Goal: Task Accomplishment & Management: Manage account settings

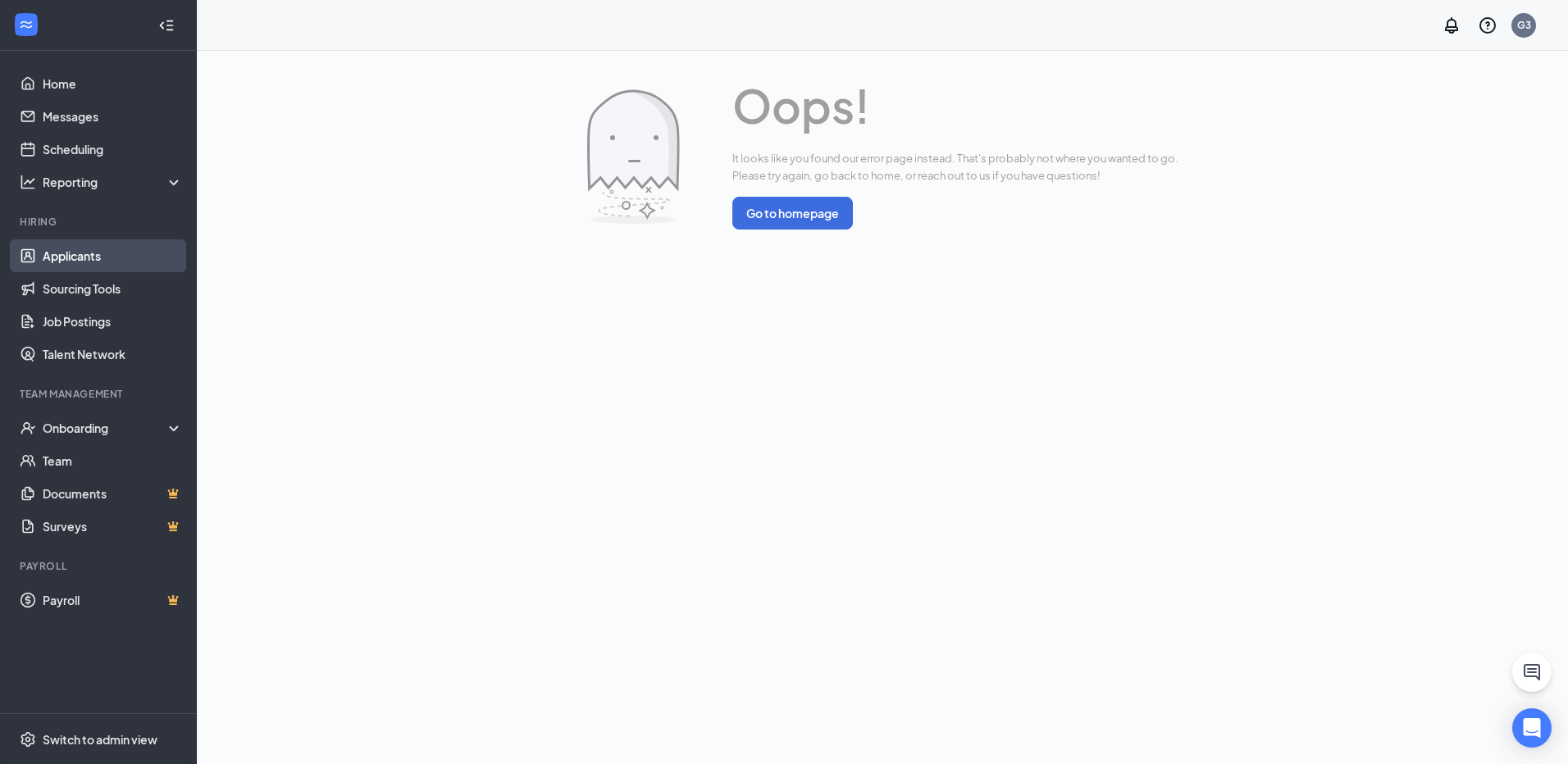
click at [134, 251] on link "Applicants" at bounding box center [112, 256] width 140 height 33
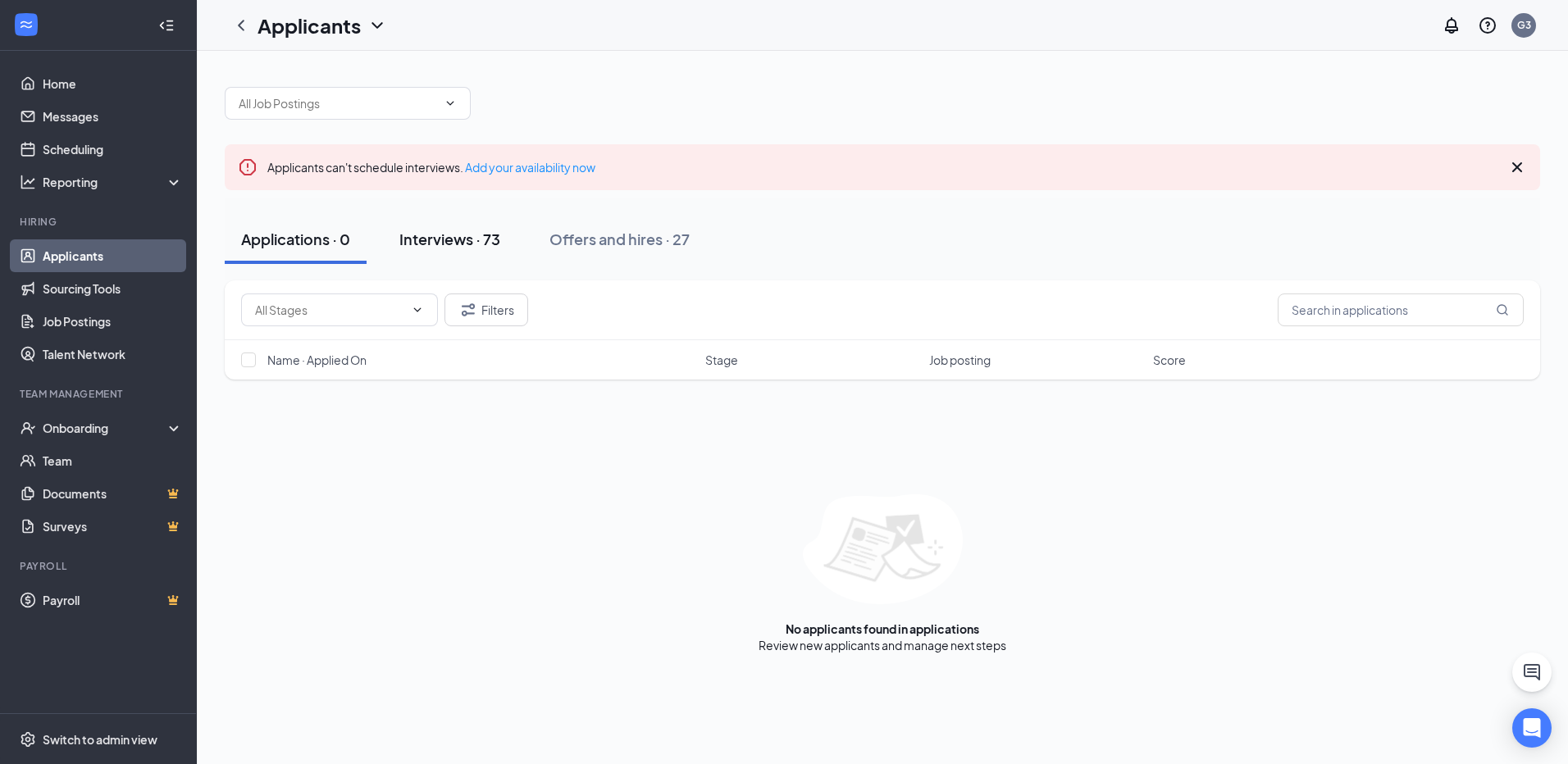
click at [436, 244] on div "Interviews · 73" at bounding box center [449, 239] width 101 height 21
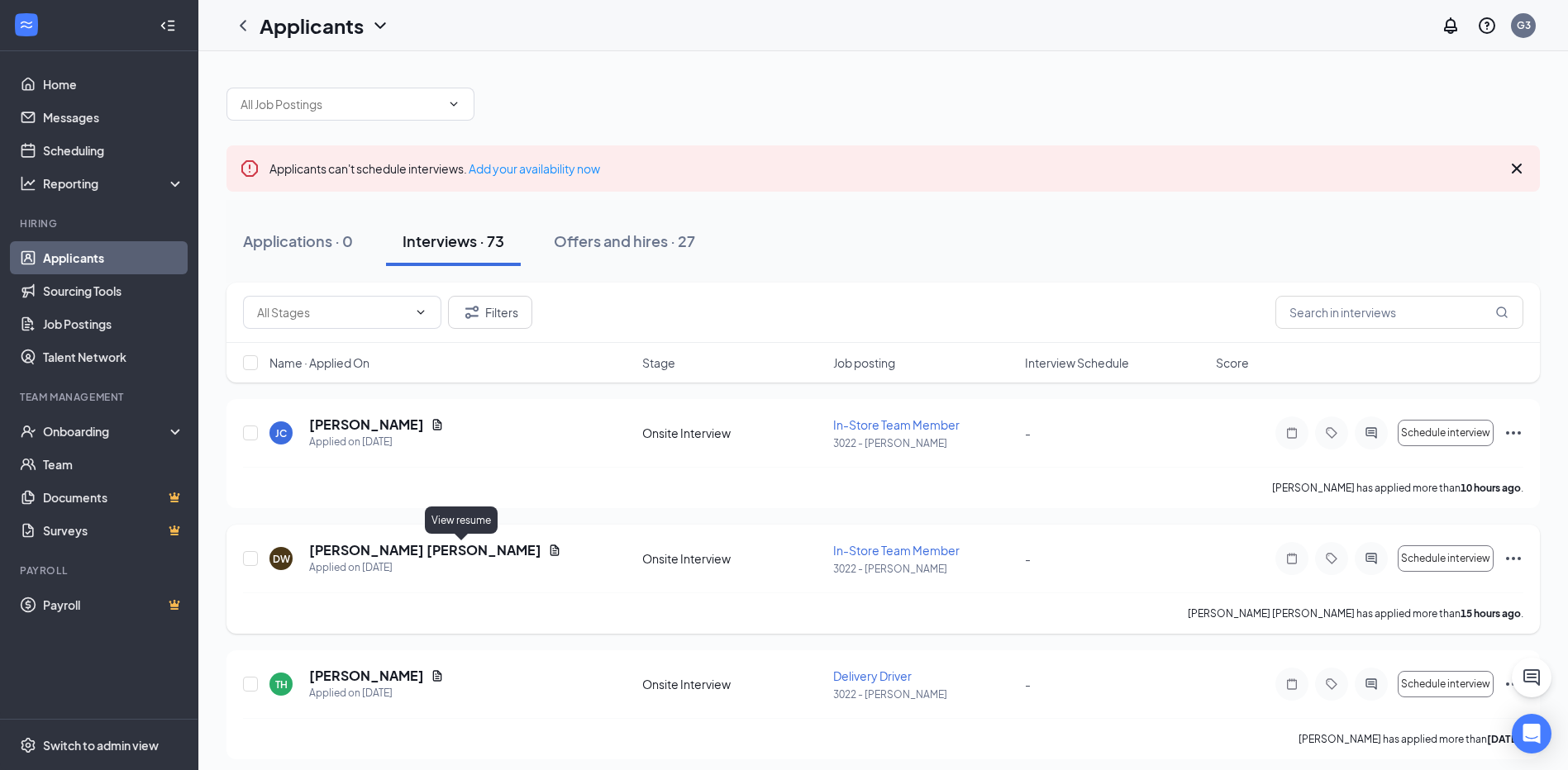
click at [548, 545] on icon "Document" at bounding box center [554, 550] width 13 height 13
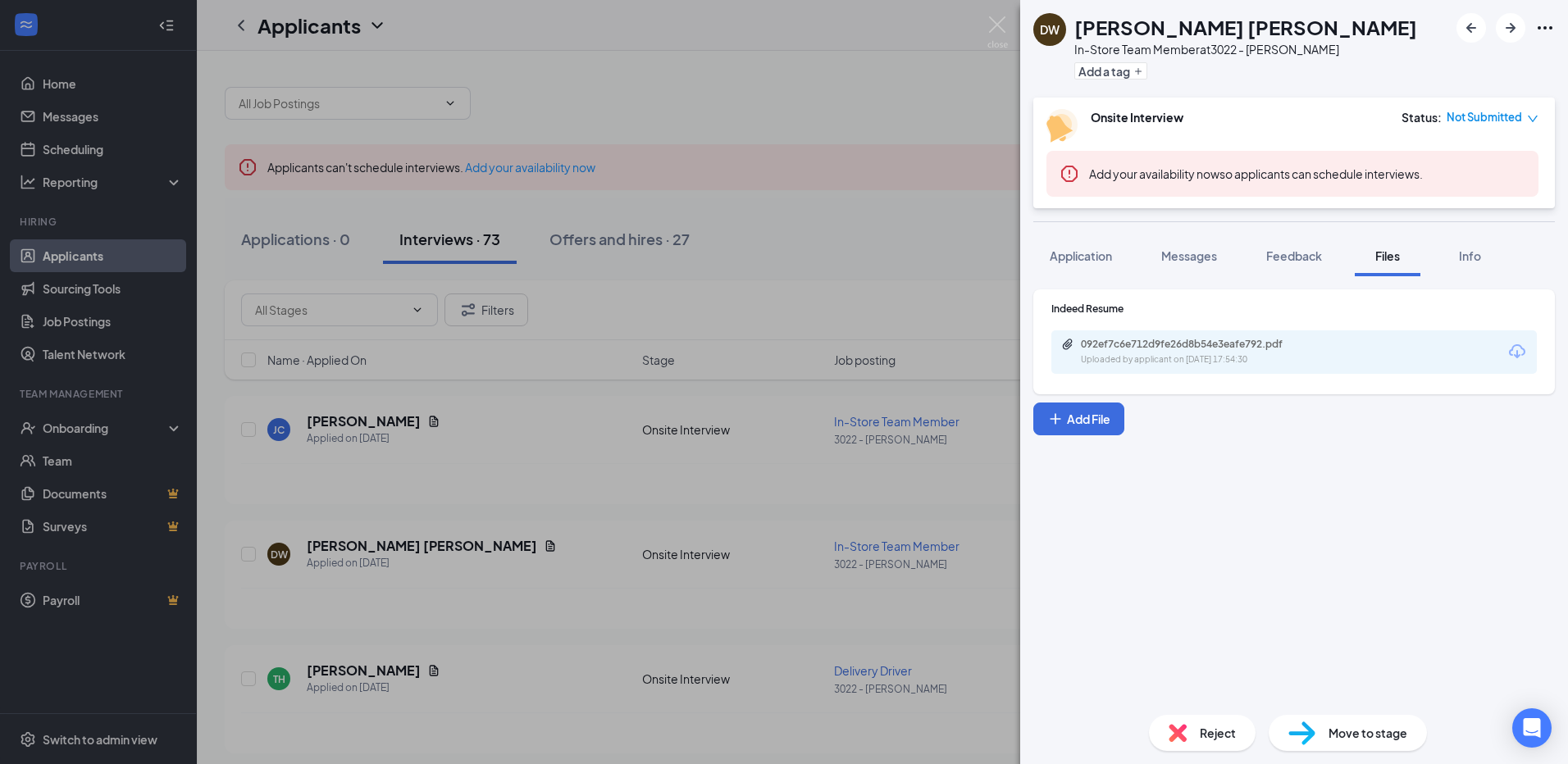
click at [1110, 334] on div "092ef7c6e712d9fe26d8b54e3eafe792.pdf Uploaded by applicant on [DATE] 17:54:30" at bounding box center [1294, 352] width 485 height 43
click at [1112, 345] on div "092ef7c6e712d9fe26d8b54e3eafe792.pdf" at bounding box center [1195, 345] width 230 height 13
click at [641, 293] on div "[PERSON_NAME] [PERSON_NAME] In-Store Team Member at 3022 - [PERSON_NAME] Add a …" at bounding box center [784, 382] width 1568 height 764
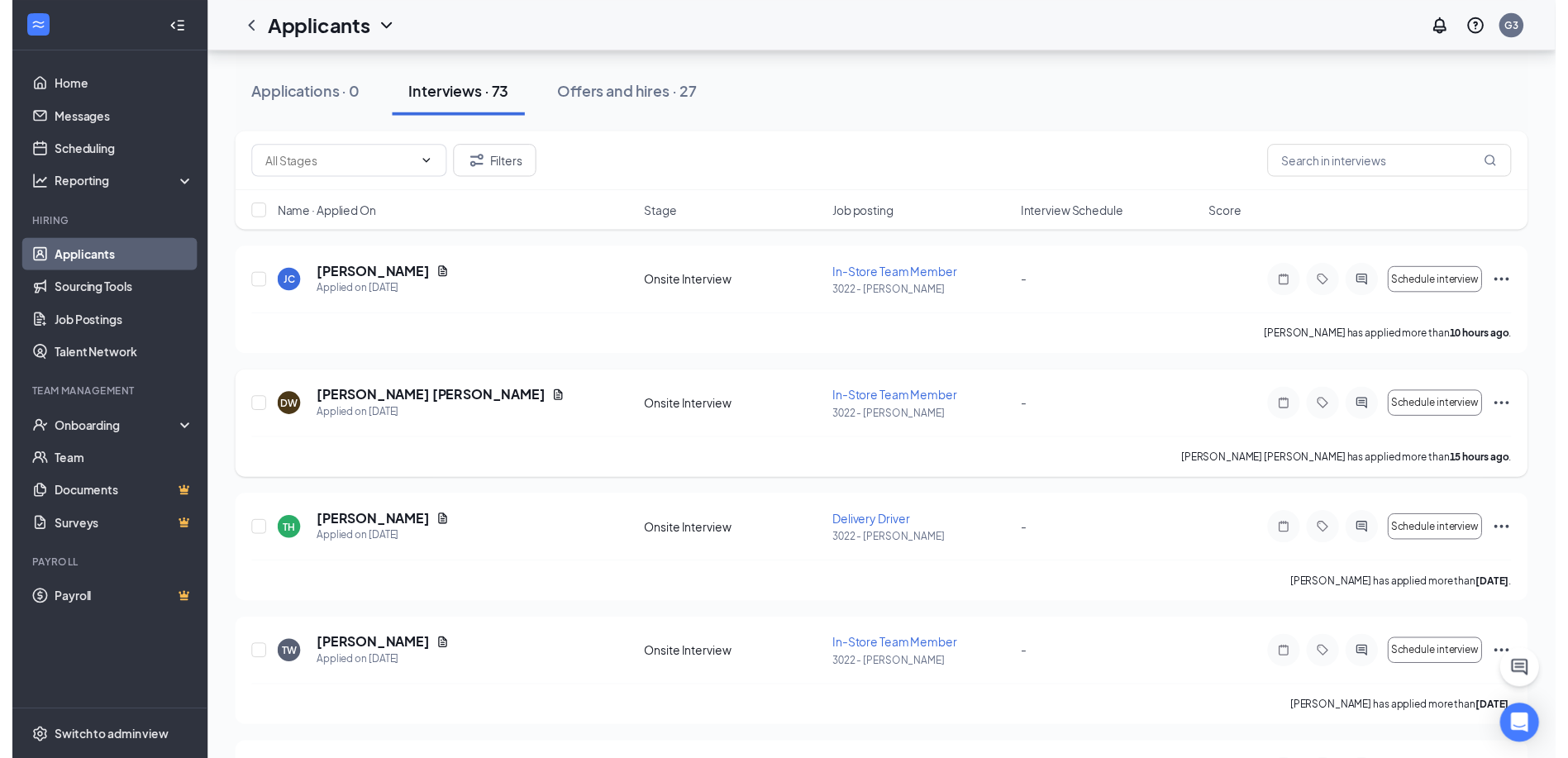
scroll to position [166, 0]
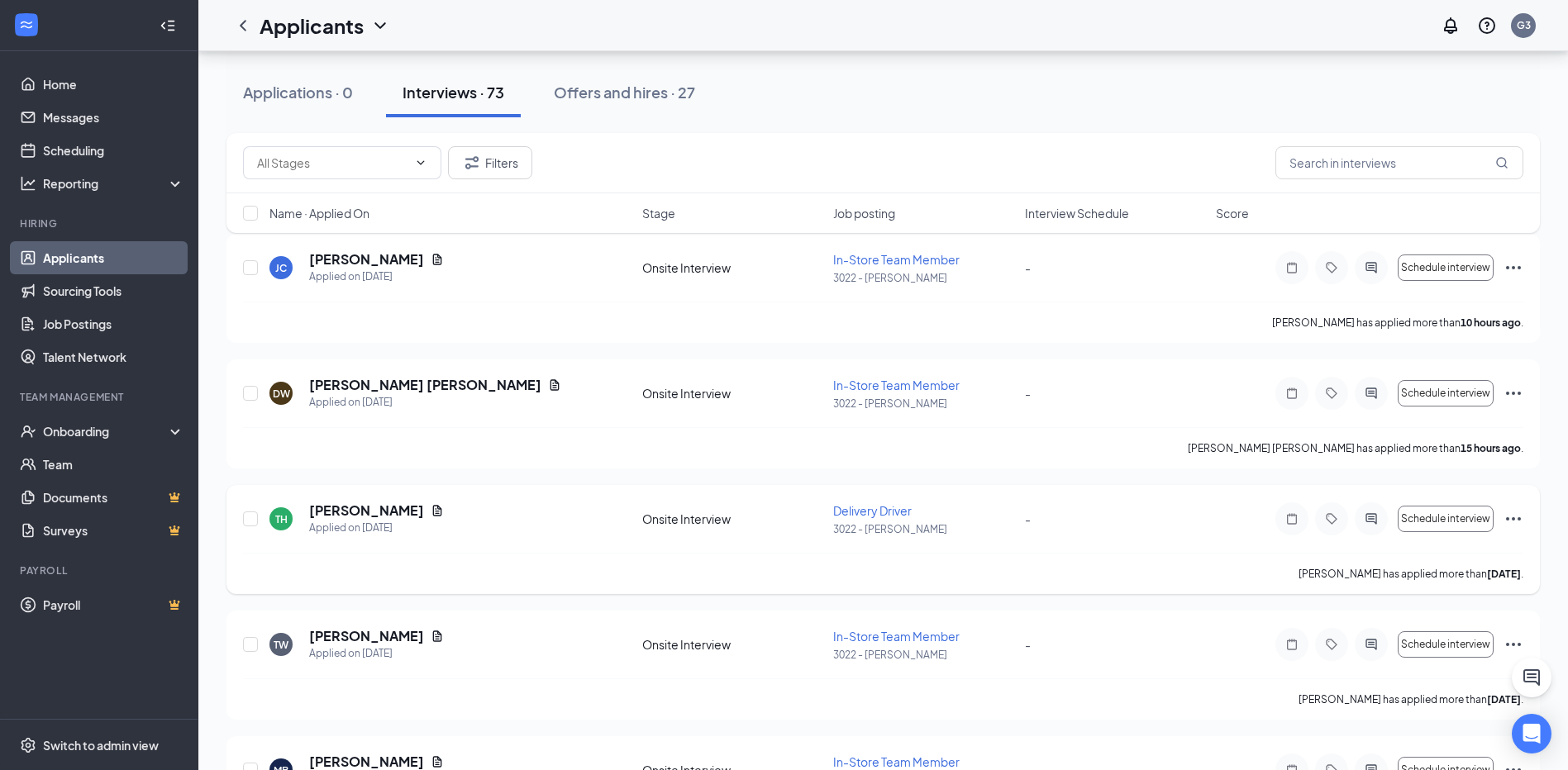
click at [434, 509] on icon "Document" at bounding box center [437, 510] width 13 height 13
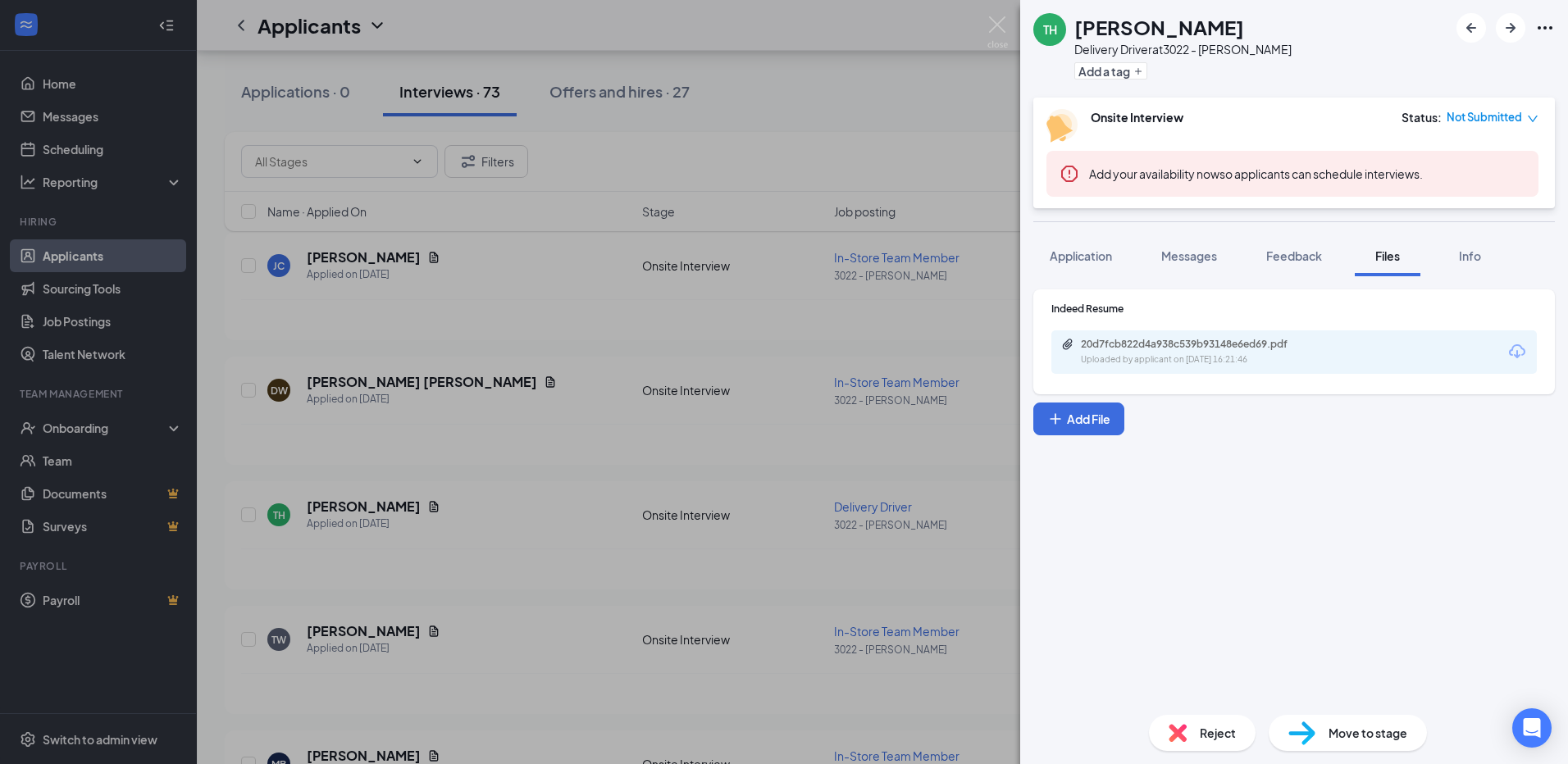
click at [879, 359] on div "TH [PERSON_NAME] Delivery Driver at 3022 - [PERSON_NAME] Add a tag Onsite Inter…" at bounding box center [784, 382] width 1568 height 764
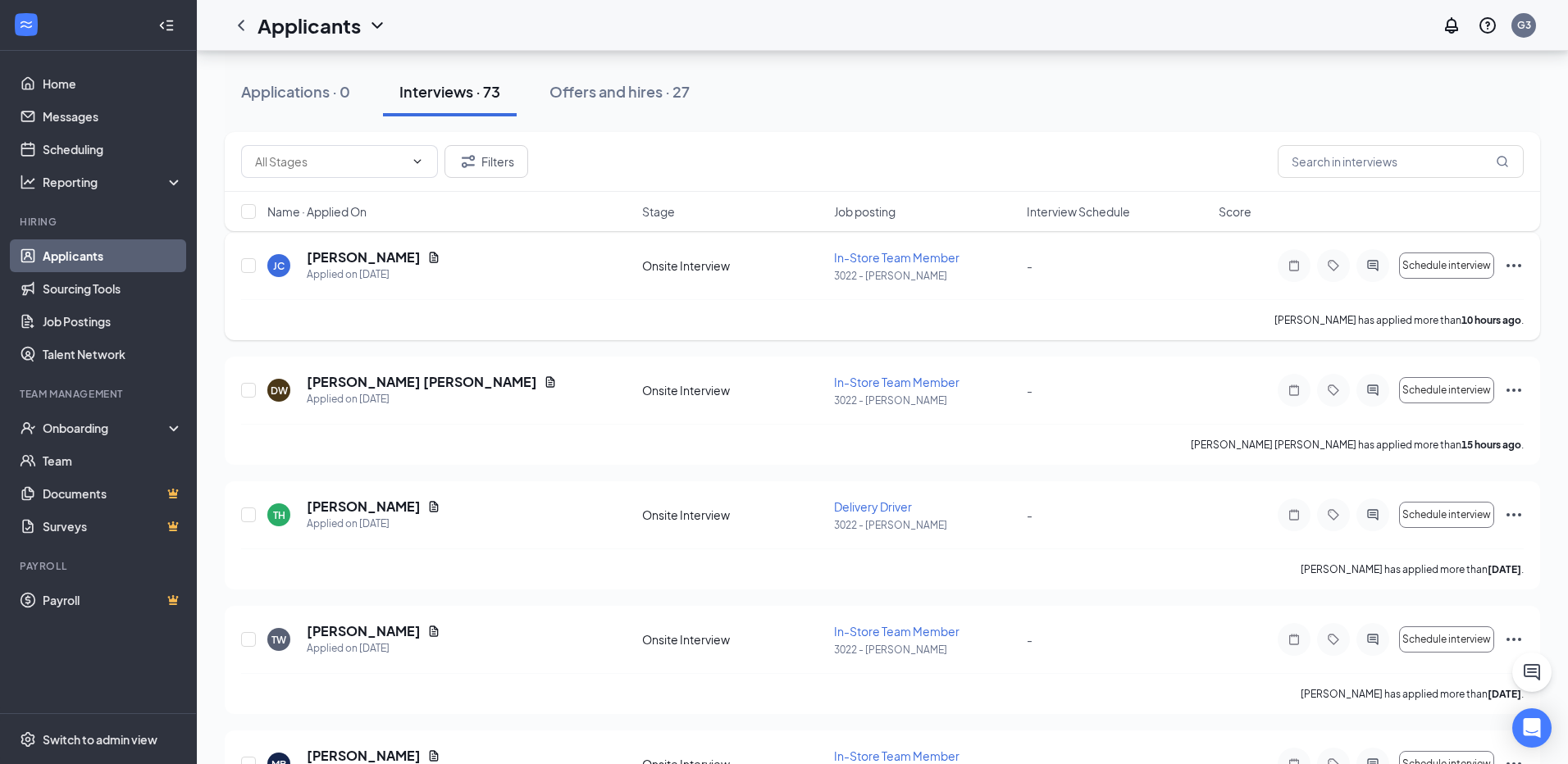
click at [429, 255] on icon "Document" at bounding box center [433, 257] width 9 height 11
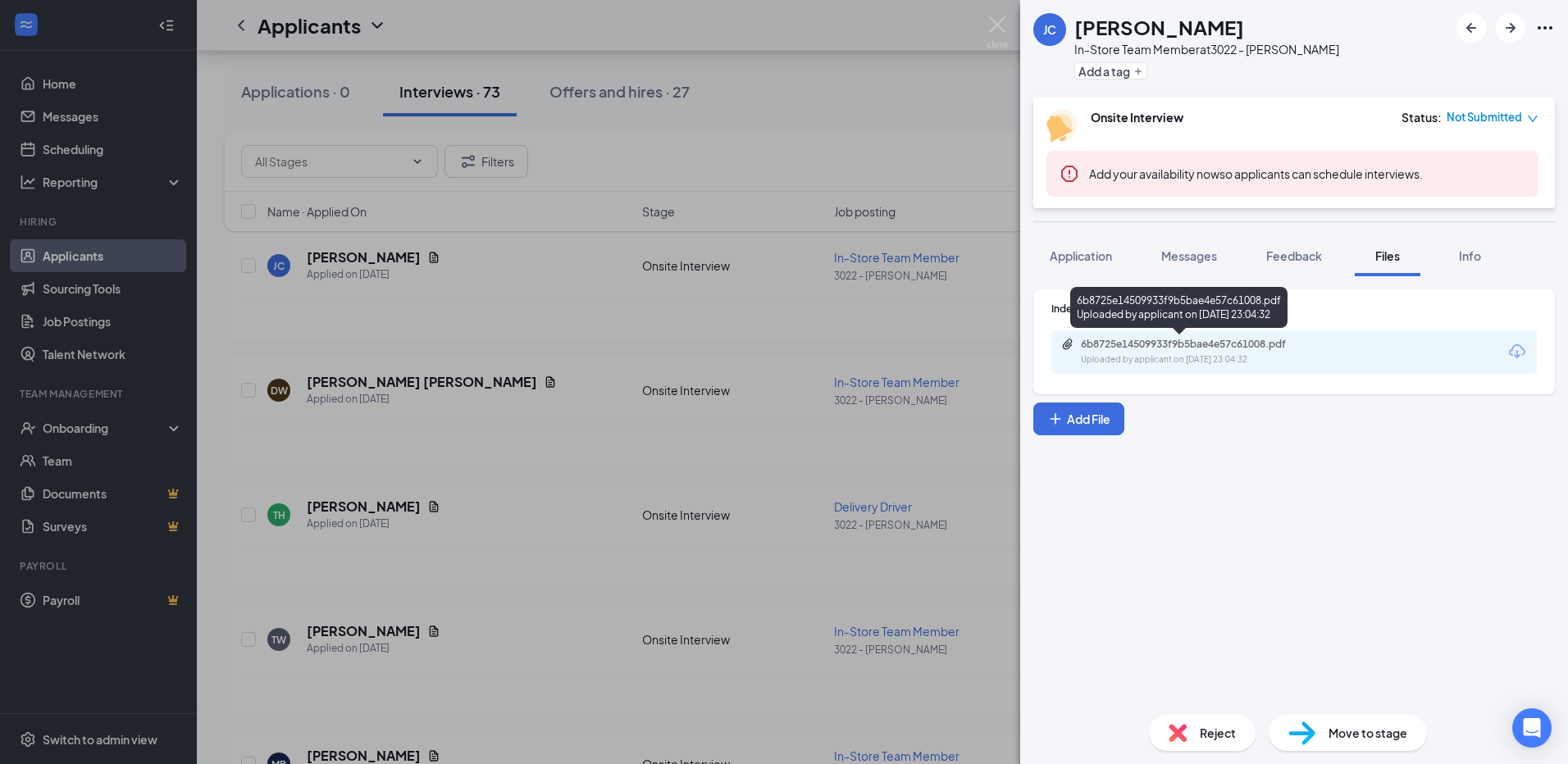
click at [1100, 340] on div "6b8725e14509933f9b5bae4e57c61008.pdf" at bounding box center [1195, 345] width 230 height 13
click at [813, 80] on div "[PERSON_NAME] In-Store Team Member at 3022 - [PERSON_NAME] Add a tag Onsite Int…" at bounding box center [784, 382] width 1568 height 764
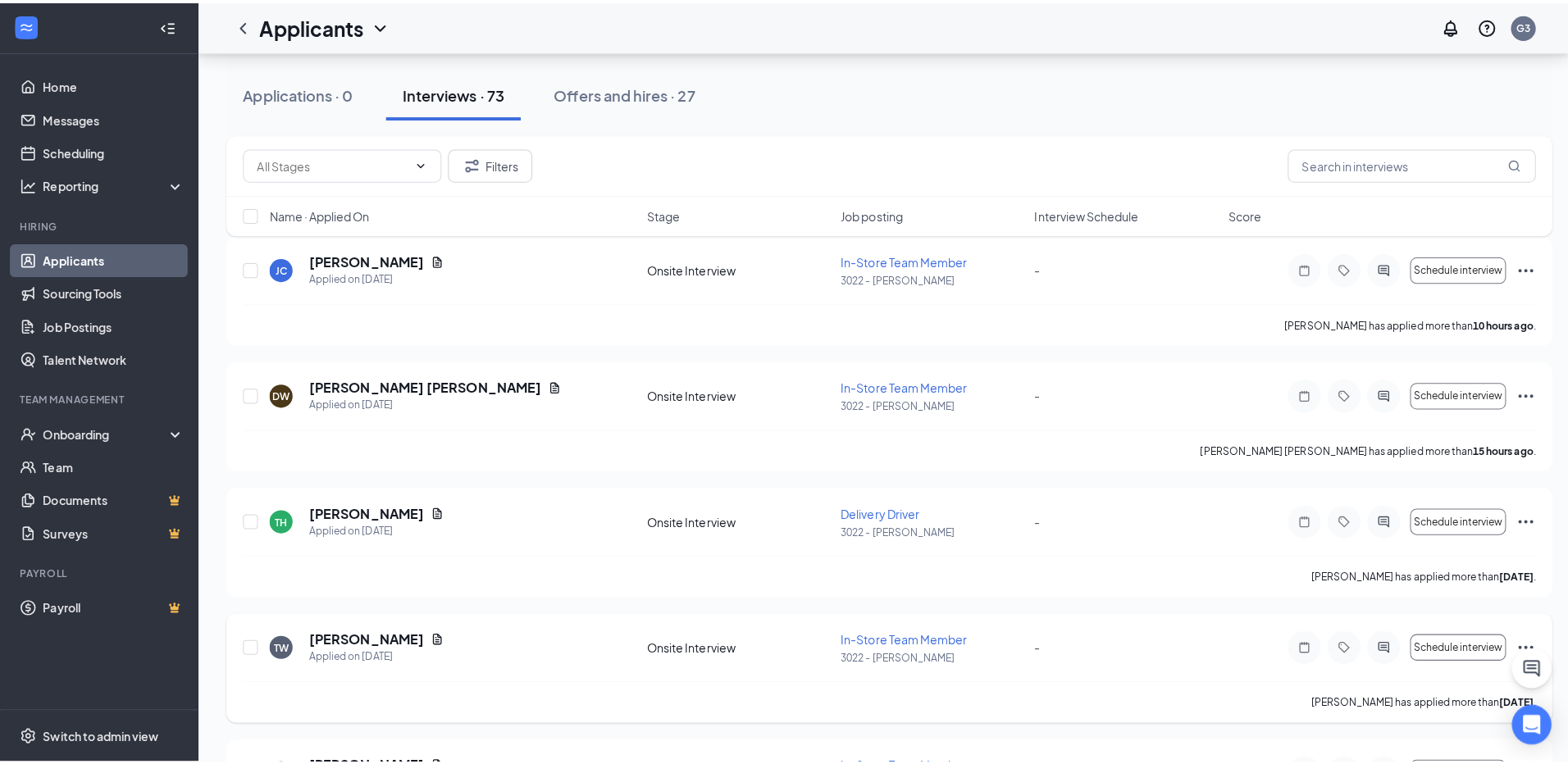
scroll to position [492, 0]
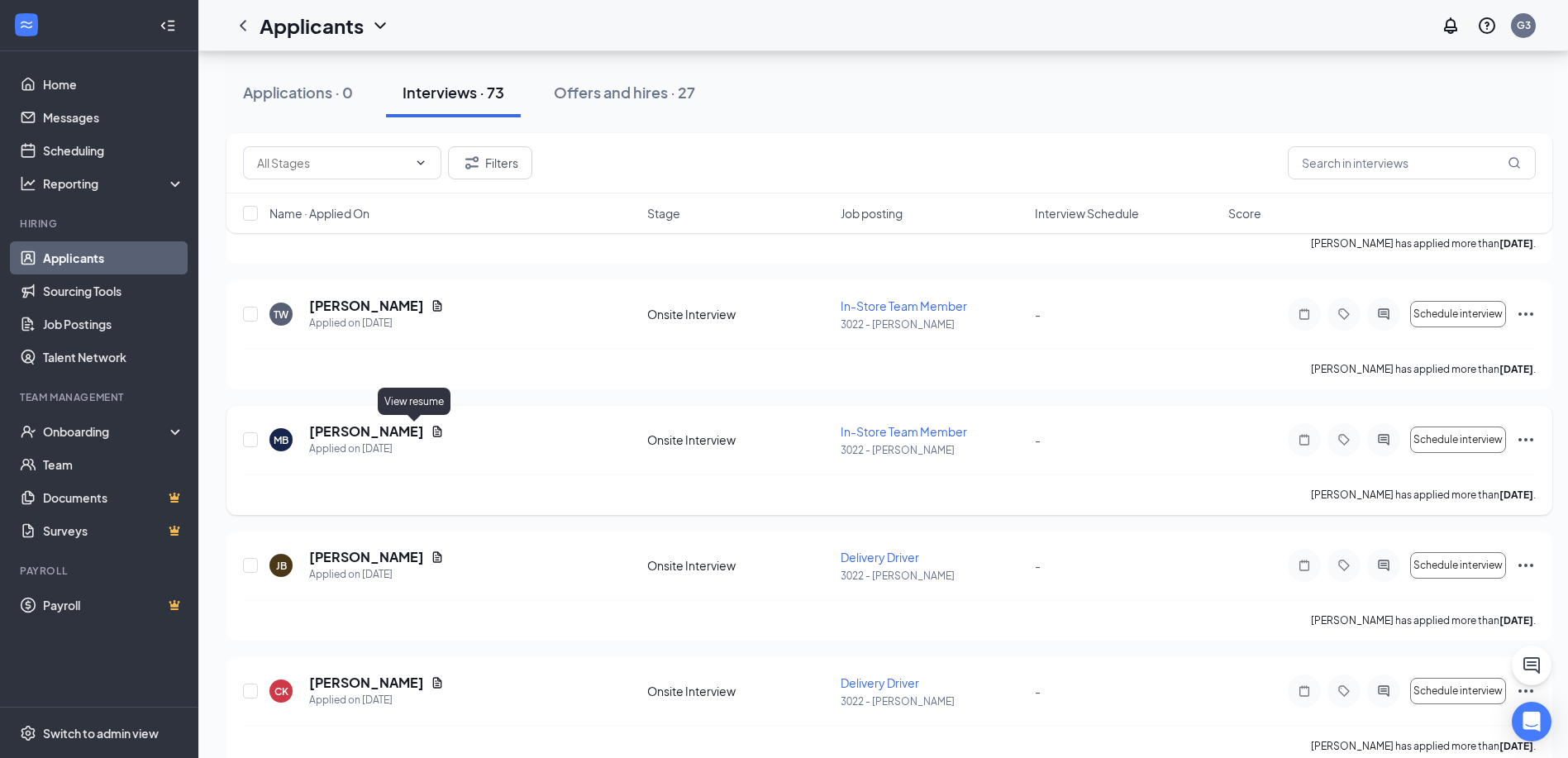
click at [405, 431] on div "[PERSON_NAME]" at bounding box center [376, 431] width 135 height 18
click at [430, 431] on icon "Document" at bounding box center [437, 431] width 13 height 13
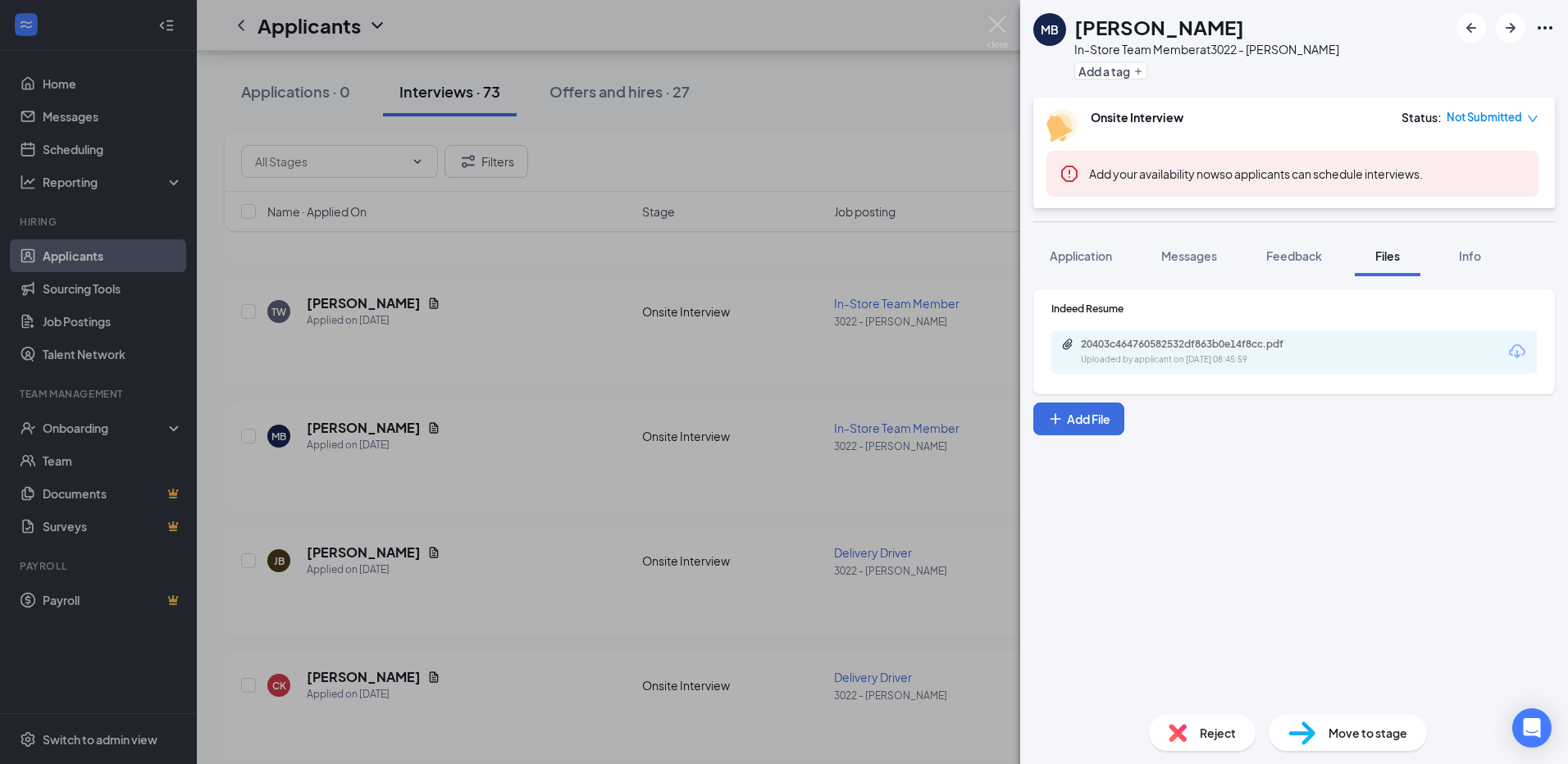
click at [1200, 360] on div "Uploaded by applicant on [DATE] 08:45:59" at bounding box center [1204, 360] width 246 height 13
click at [1000, 29] on img at bounding box center [997, 32] width 21 height 32
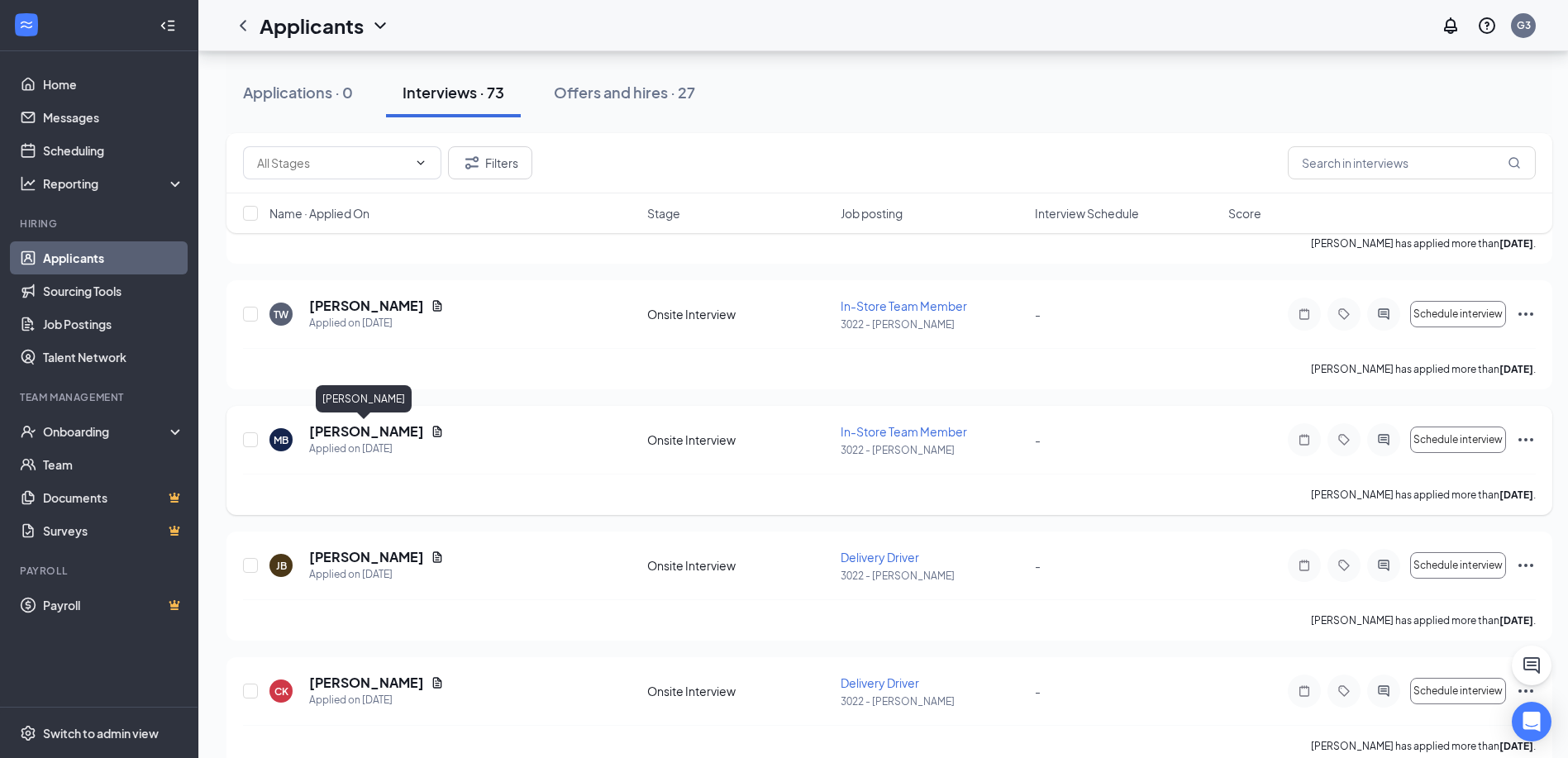
click at [386, 429] on h5 "[PERSON_NAME]" at bounding box center [367, 431] width 115 height 18
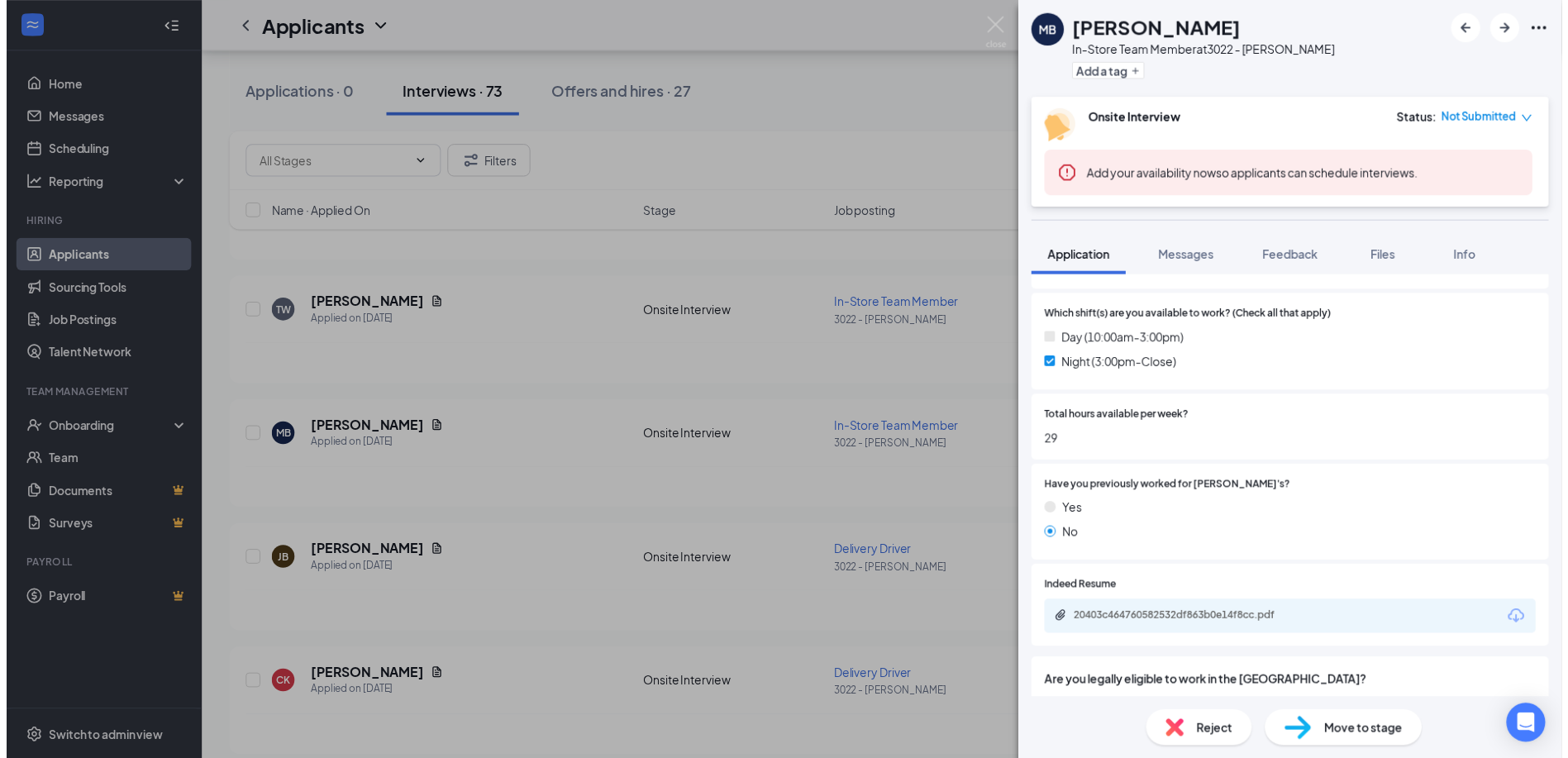
scroll to position [578, 0]
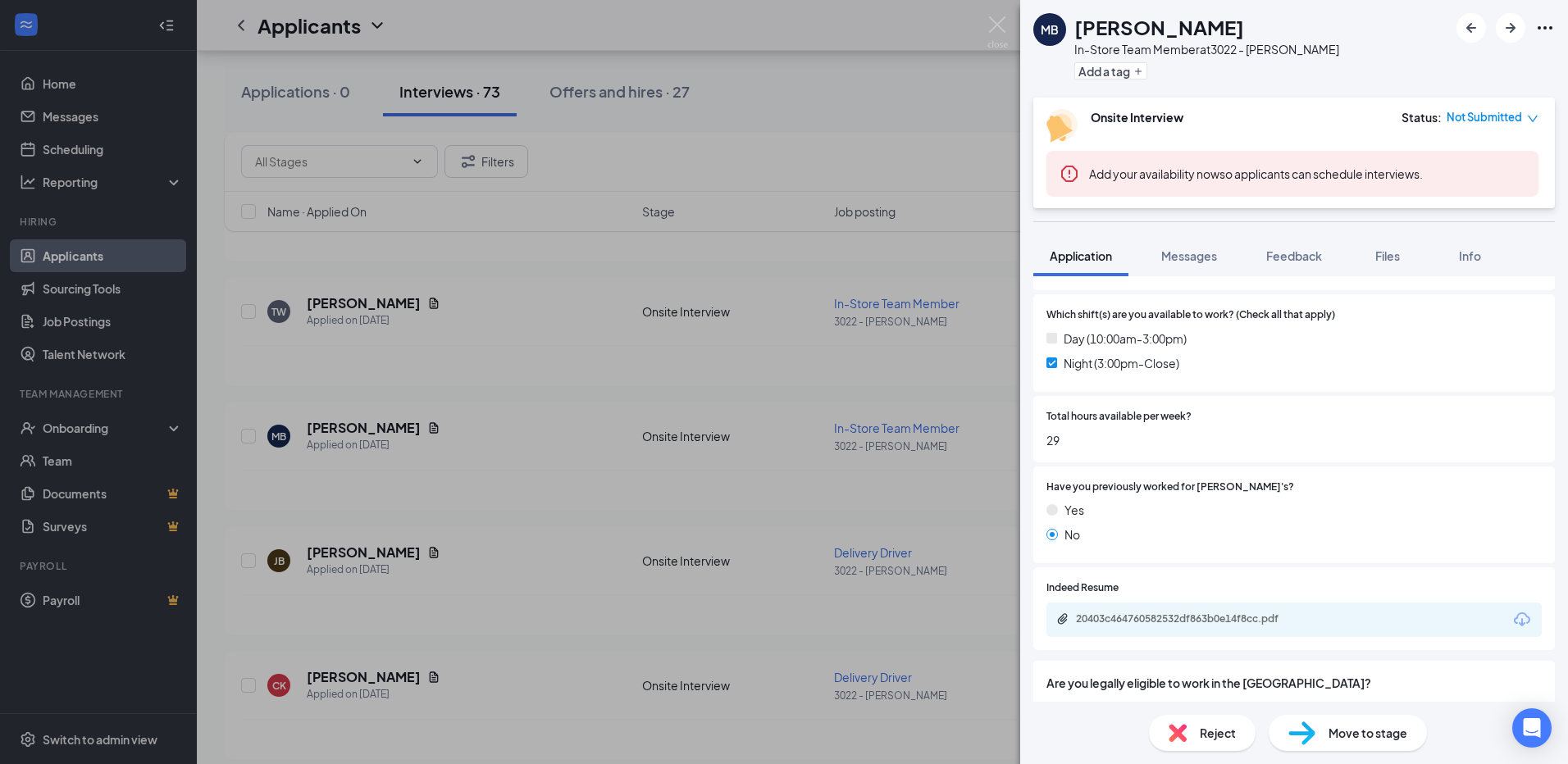
click at [919, 130] on div "MB [PERSON_NAME] In-Store Team Member at 3022 - [PERSON_NAME] Add a tag Onsite …" at bounding box center [784, 382] width 1568 height 764
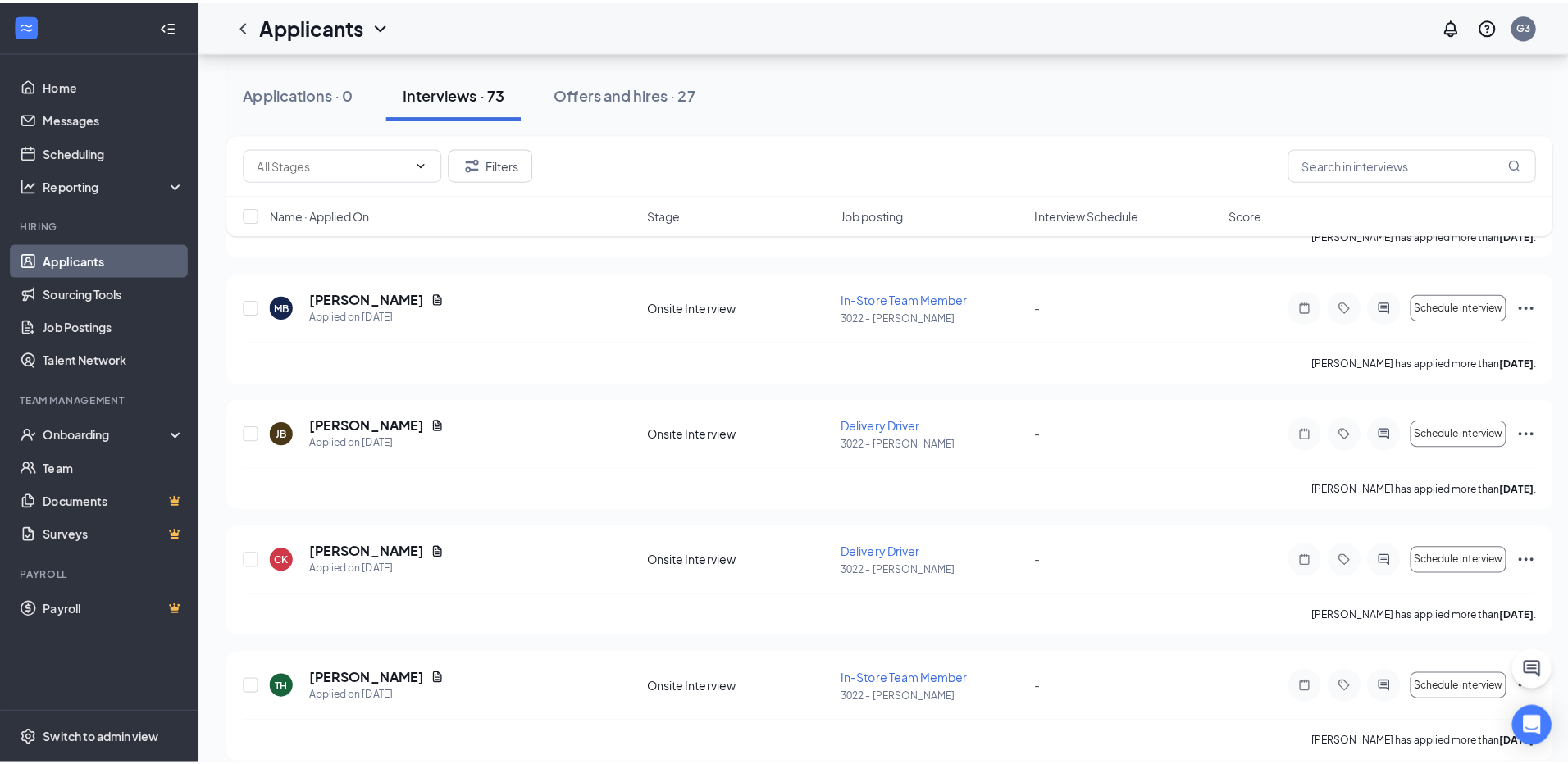
scroll to position [656, 0]
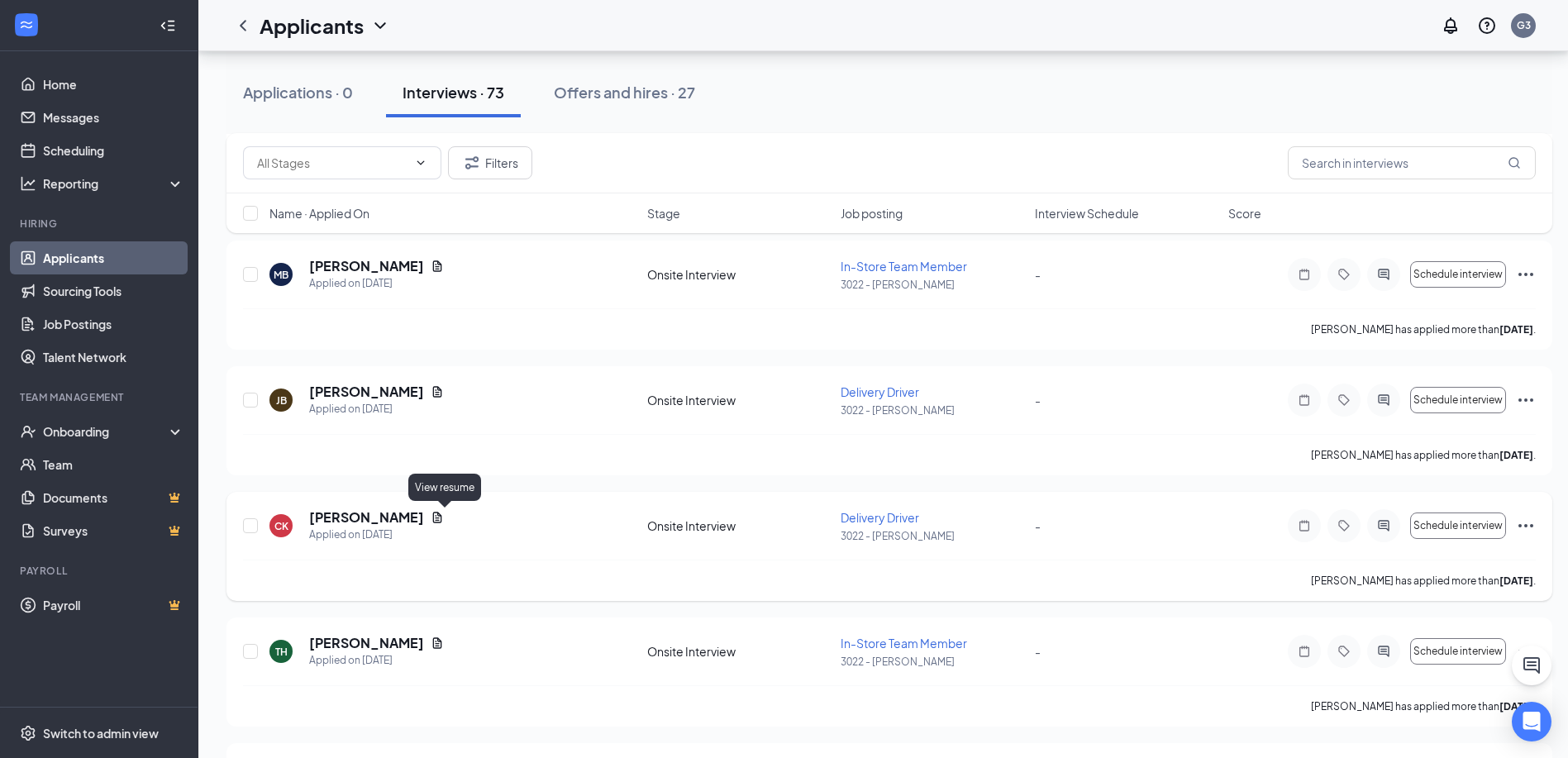
click at [444, 517] on icon "Document" at bounding box center [437, 517] width 13 height 13
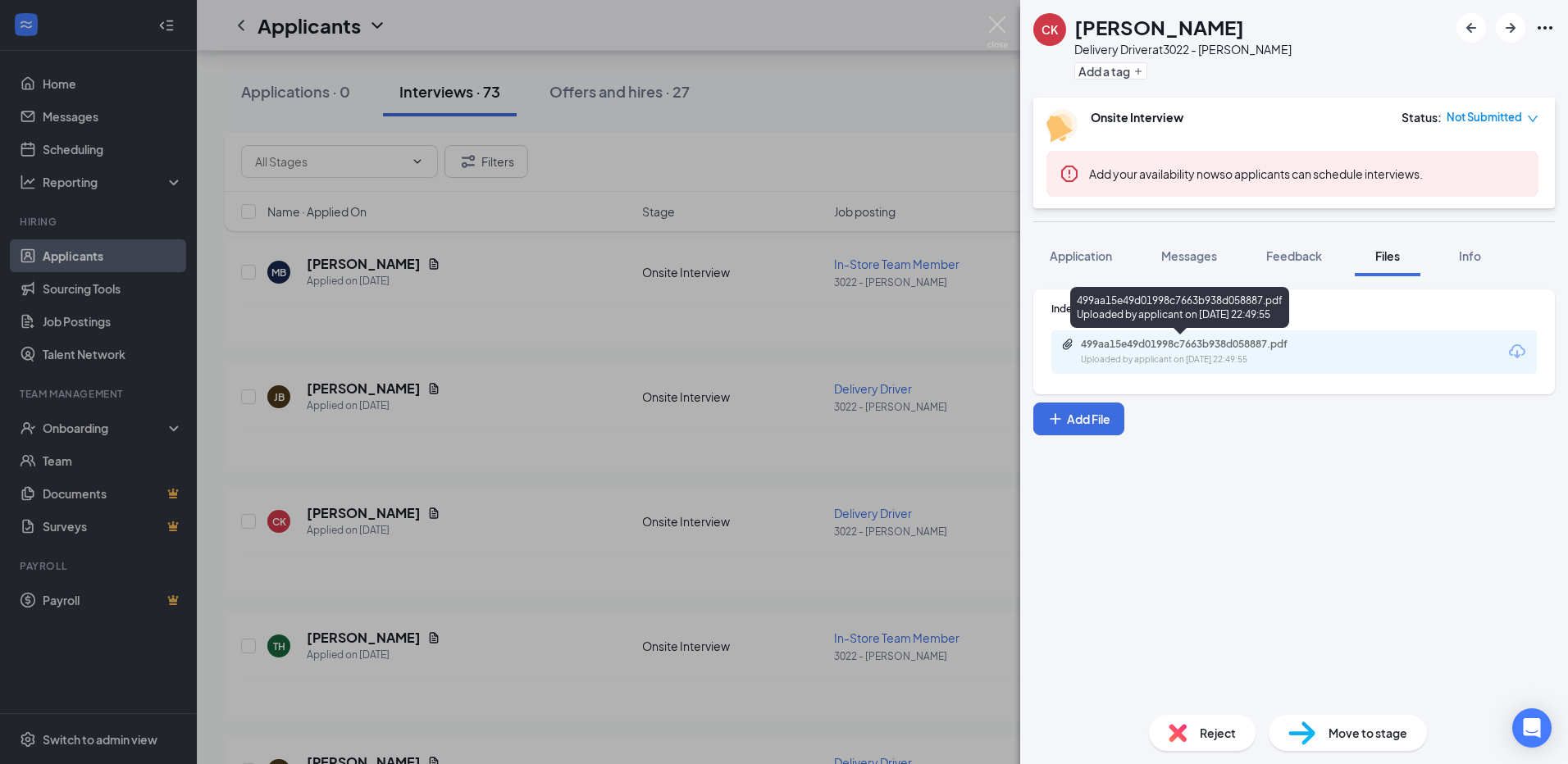
click at [1183, 351] on div "499aa15e49d01998c7663b938d058887.pdf Uploaded by applicant on [DATE] 22:49:55" at bounding box center [1194, 352] width 266 height 29
click at [1093, 258] on span "Application" at bounding box center [1081, 256] width 62 height 15
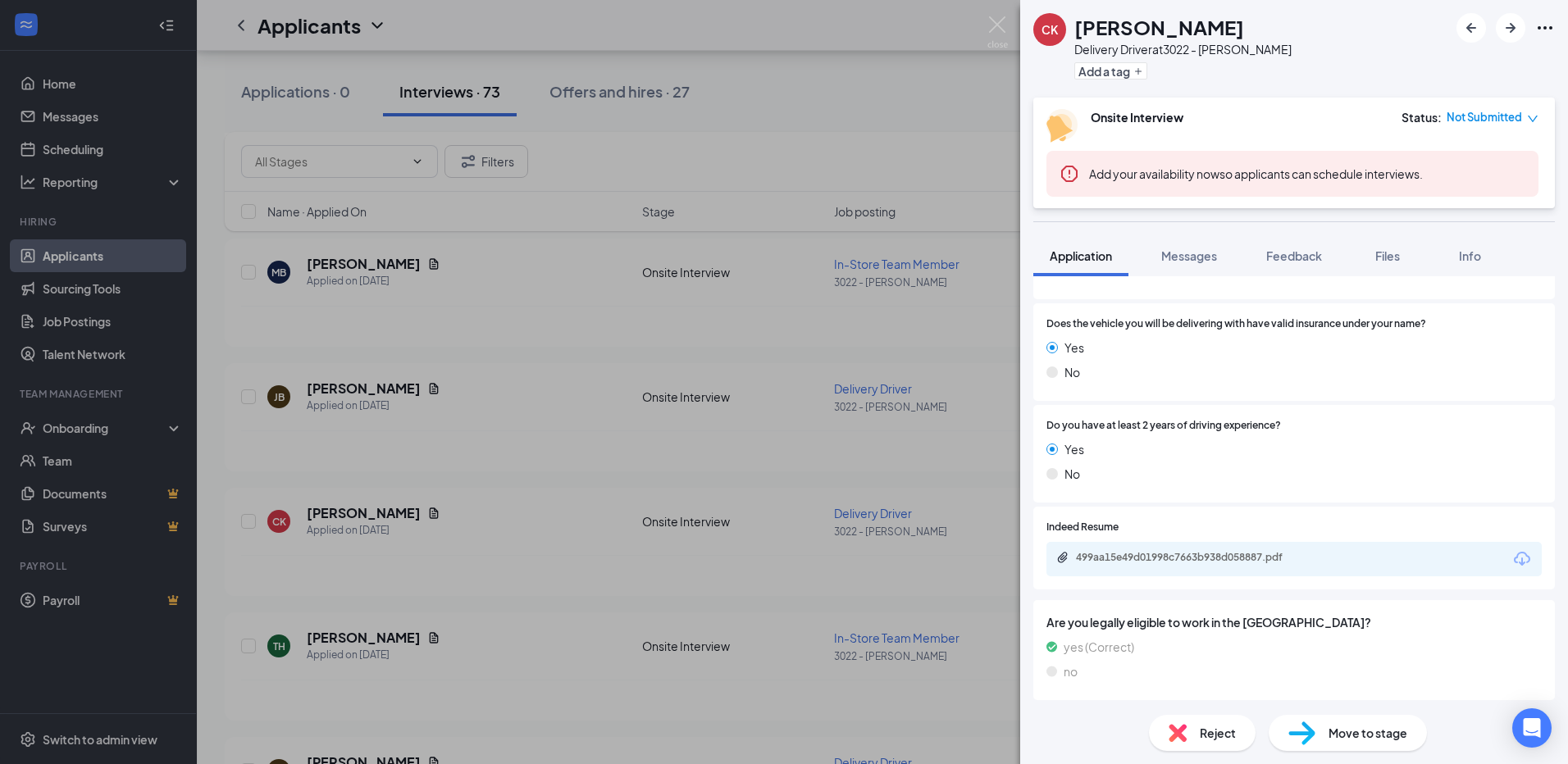
scroll to position [942, 0]
click at [878, 443] on div "CK [PERSON_NAME] Delivery Driver at 3022 - [PERSON_NAME] Add a tag Onsite Inter…" at bounding box center [784, 382] width 1568 height 764
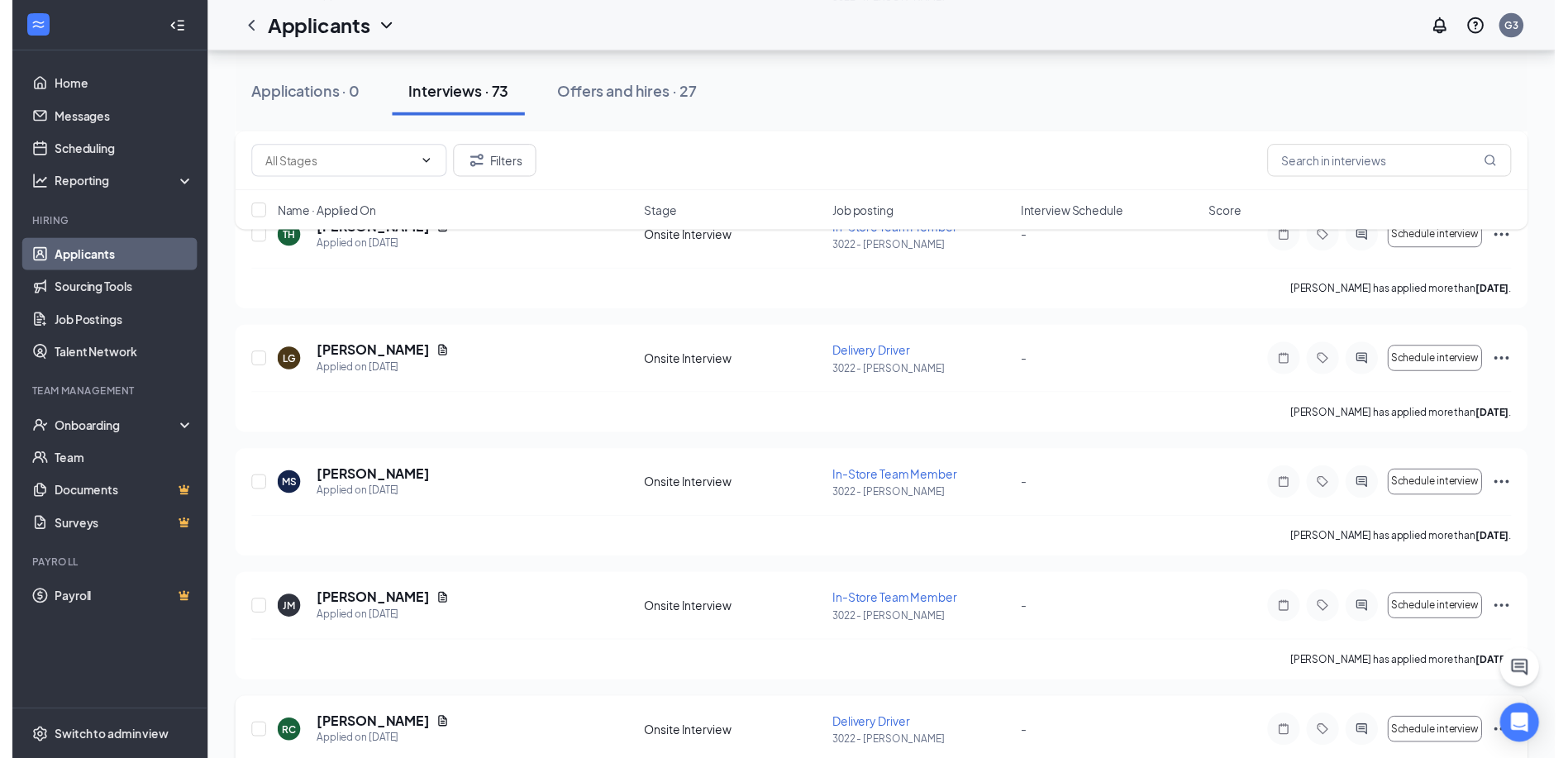
scroll to position [1488, 0]
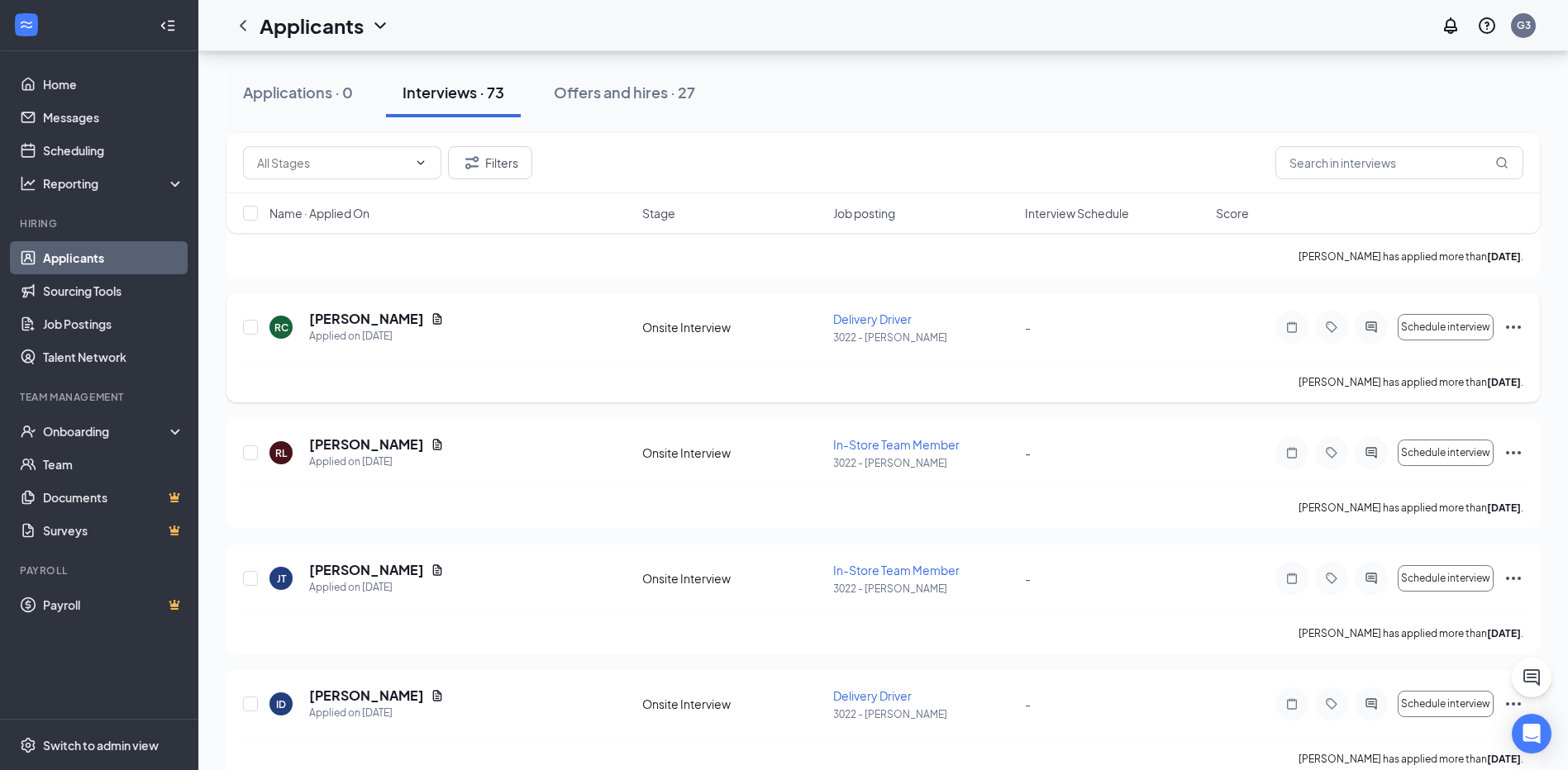
click at [433, 318] on icon "Document" at bounding box center [437, 318] width 9 height 11
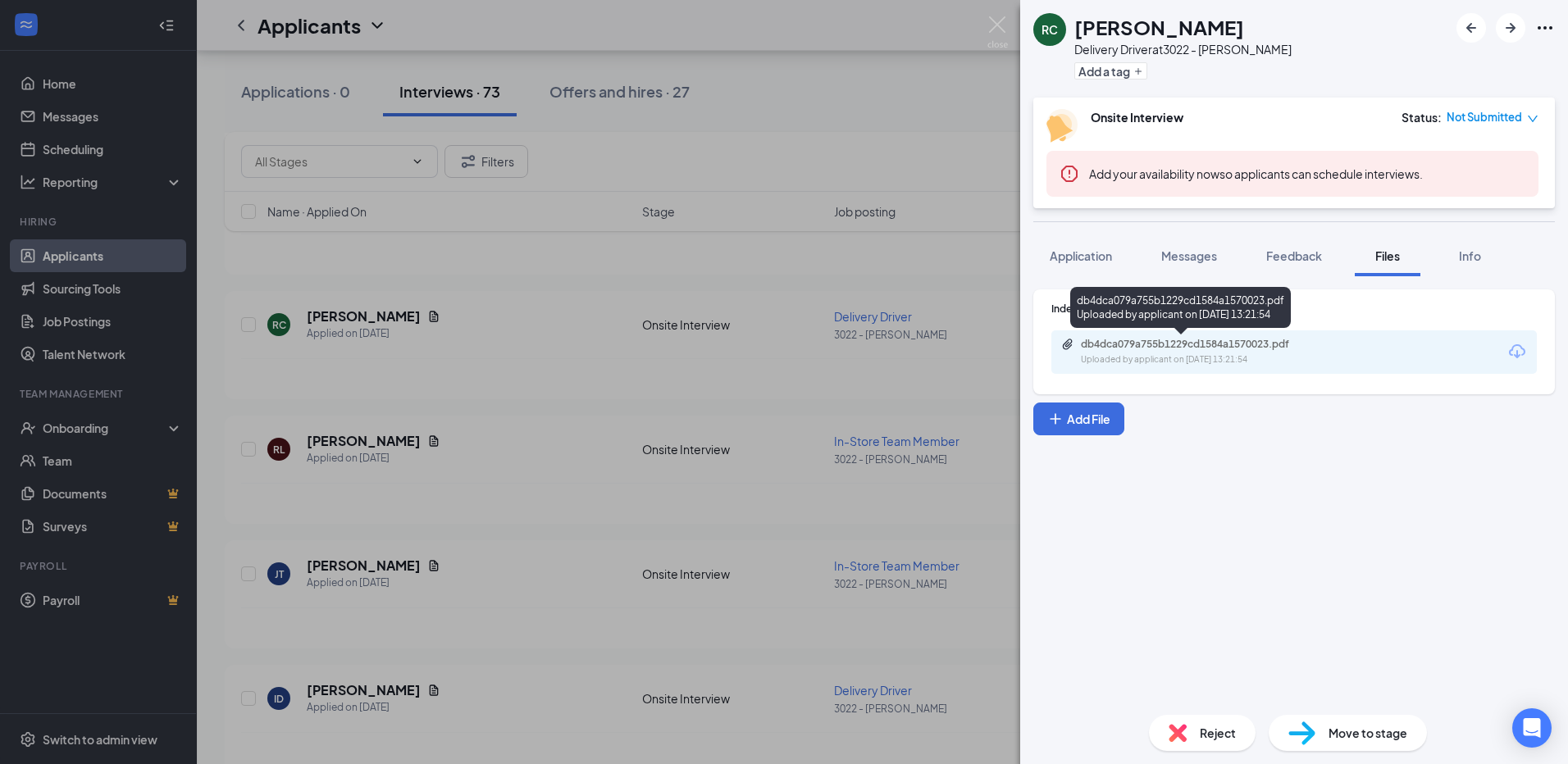
click at [1132, 351] on div "db4dca079a755b1229cd1584a1570023.pdf Uploaded by applicant on [DATE] 13:21:54" at bounding box center [1194, 352] width 266 height 29
click at [929, 155] on div "RC [PERSON_NAME] Delivery Driver at 3022 - [PERSON_NAME] Add a tag Onsite Inter…" at bounding box center [784, 382] width 1568 height 764
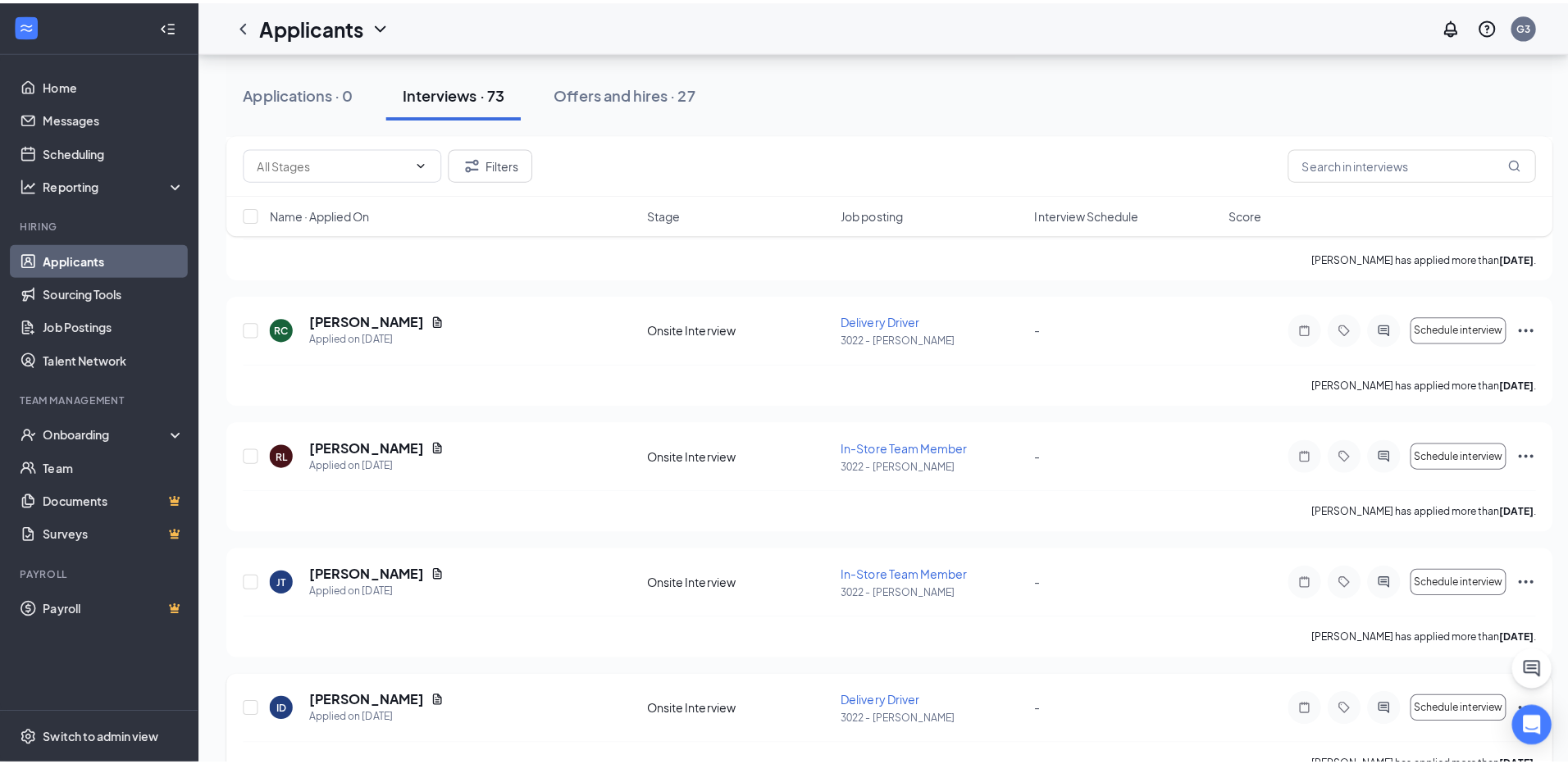
scroll to position [1722, 0]
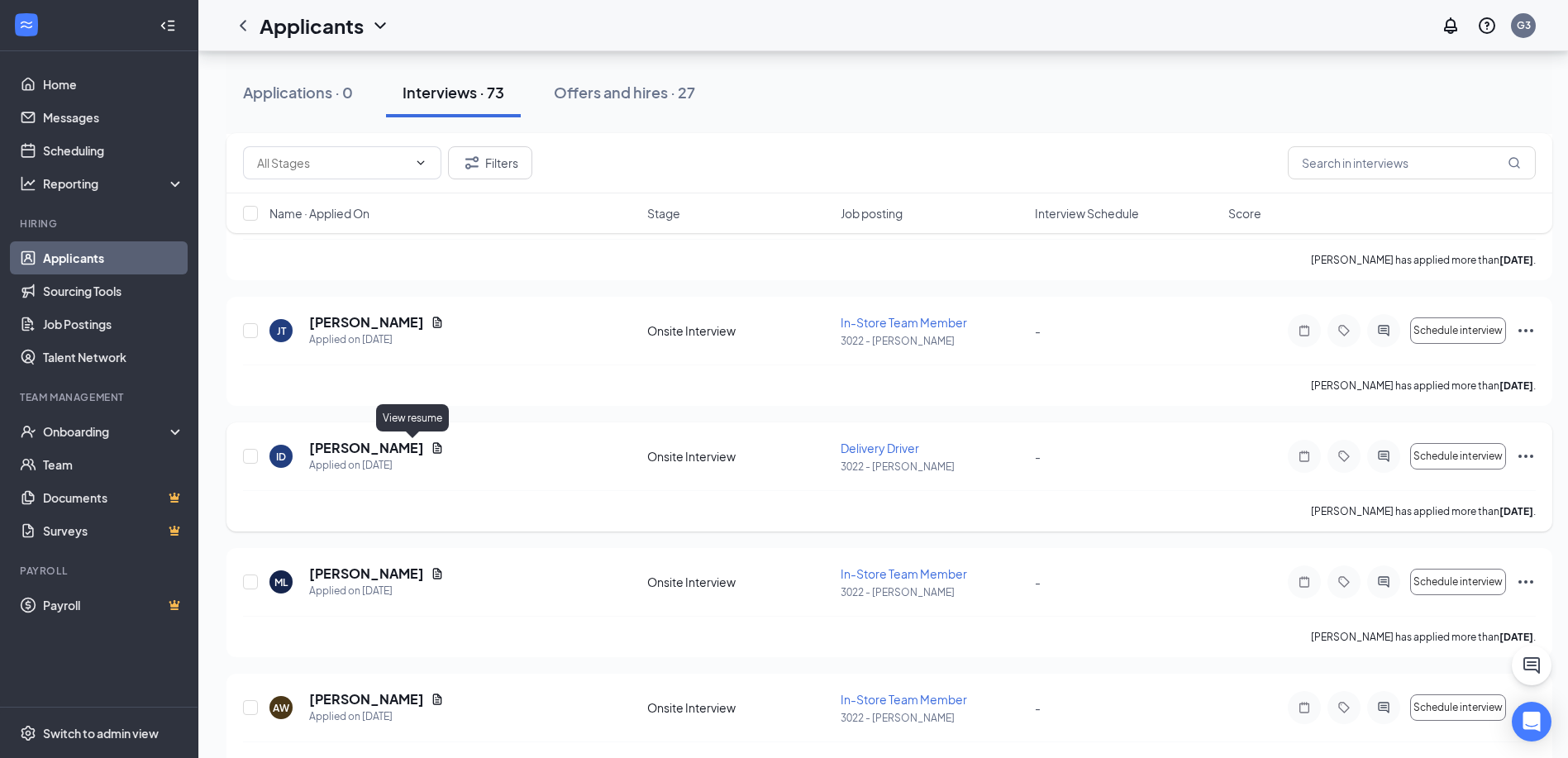
click at [433, 450] on icon "Document" at bounding box center [437, 447] width 9 height 11
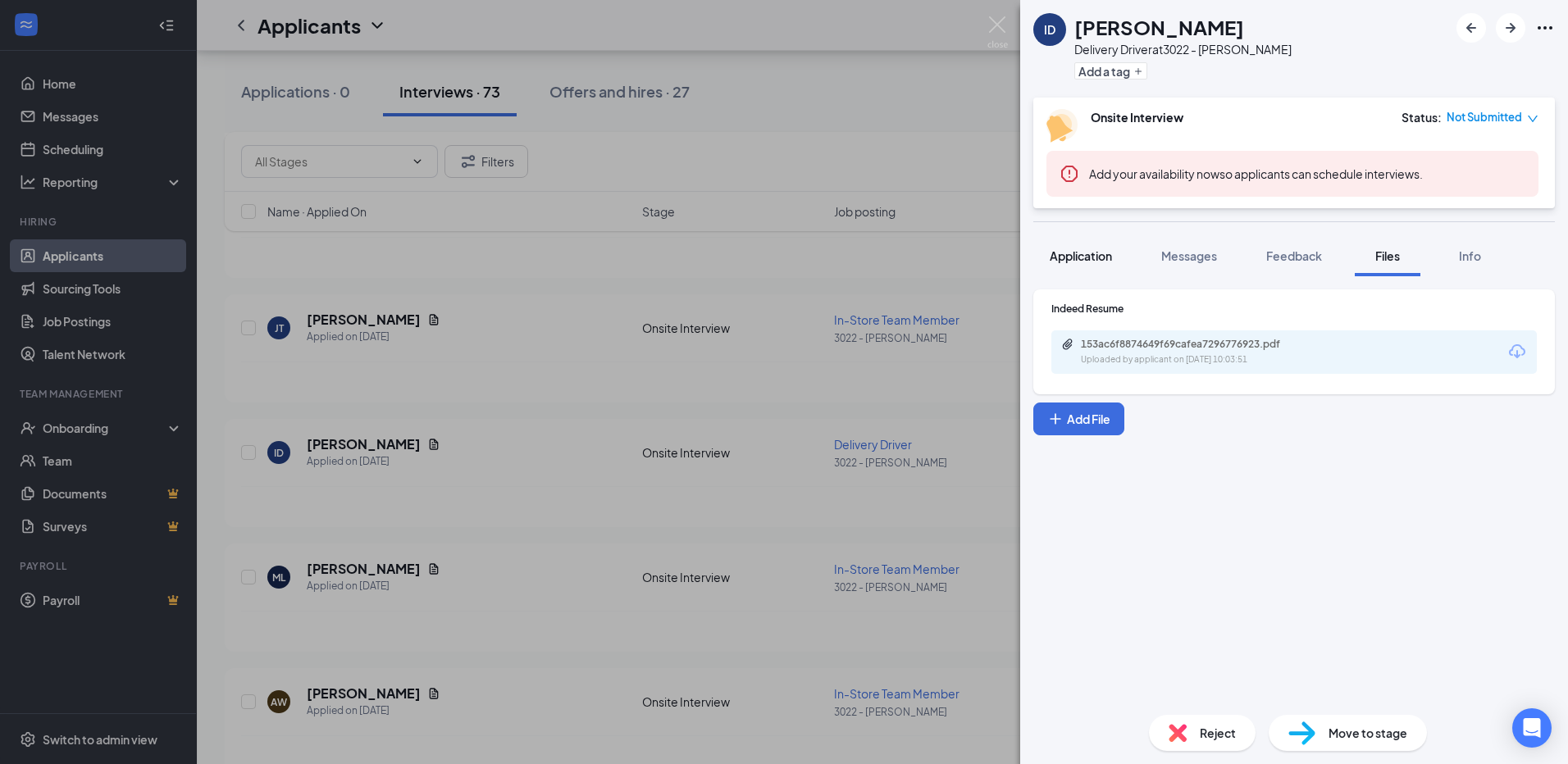
click at [1080, 263] on span "Application" at bounding box center [1081, 256] width 62 height 15
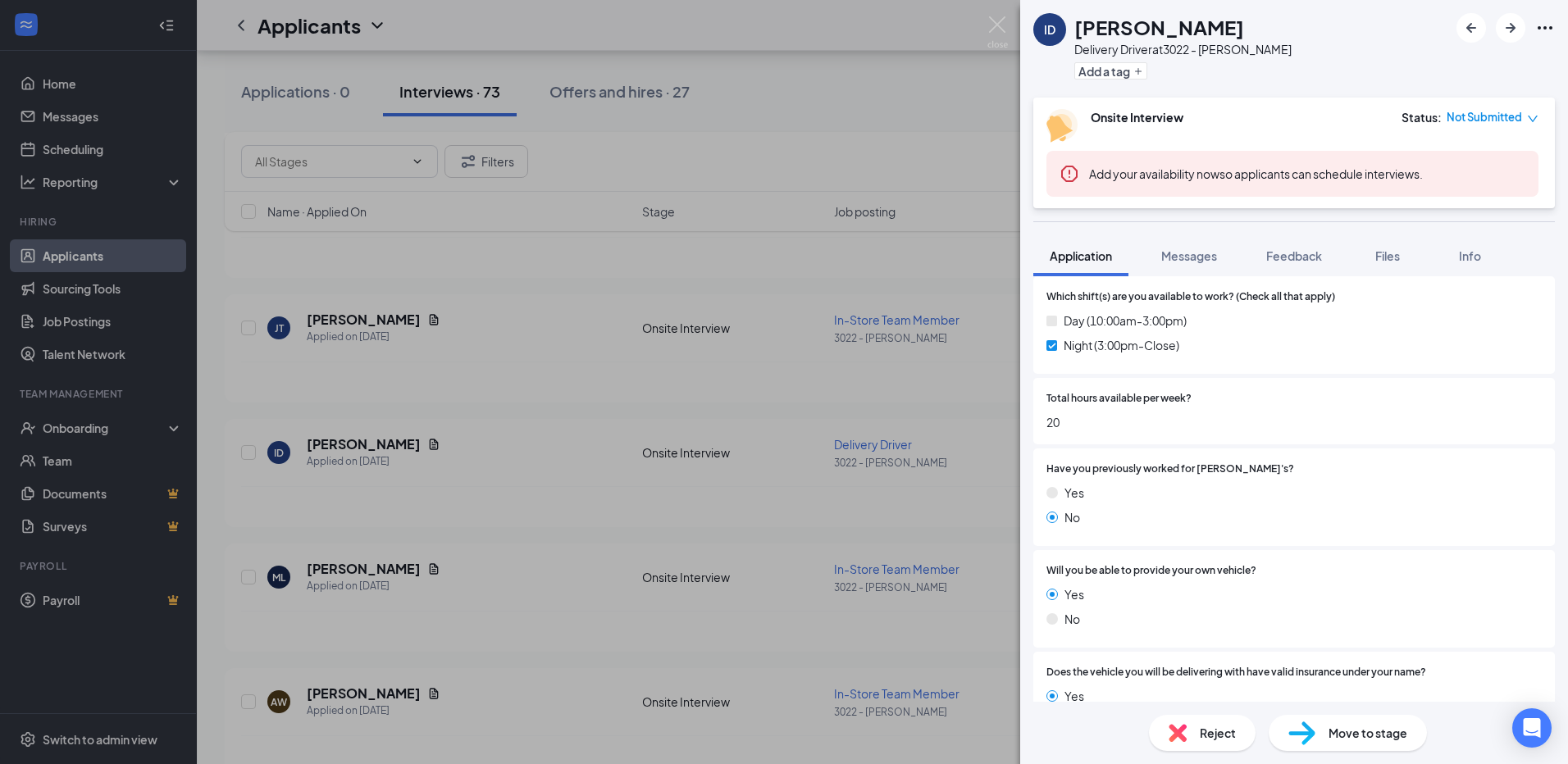
scroll to position [656, 0]
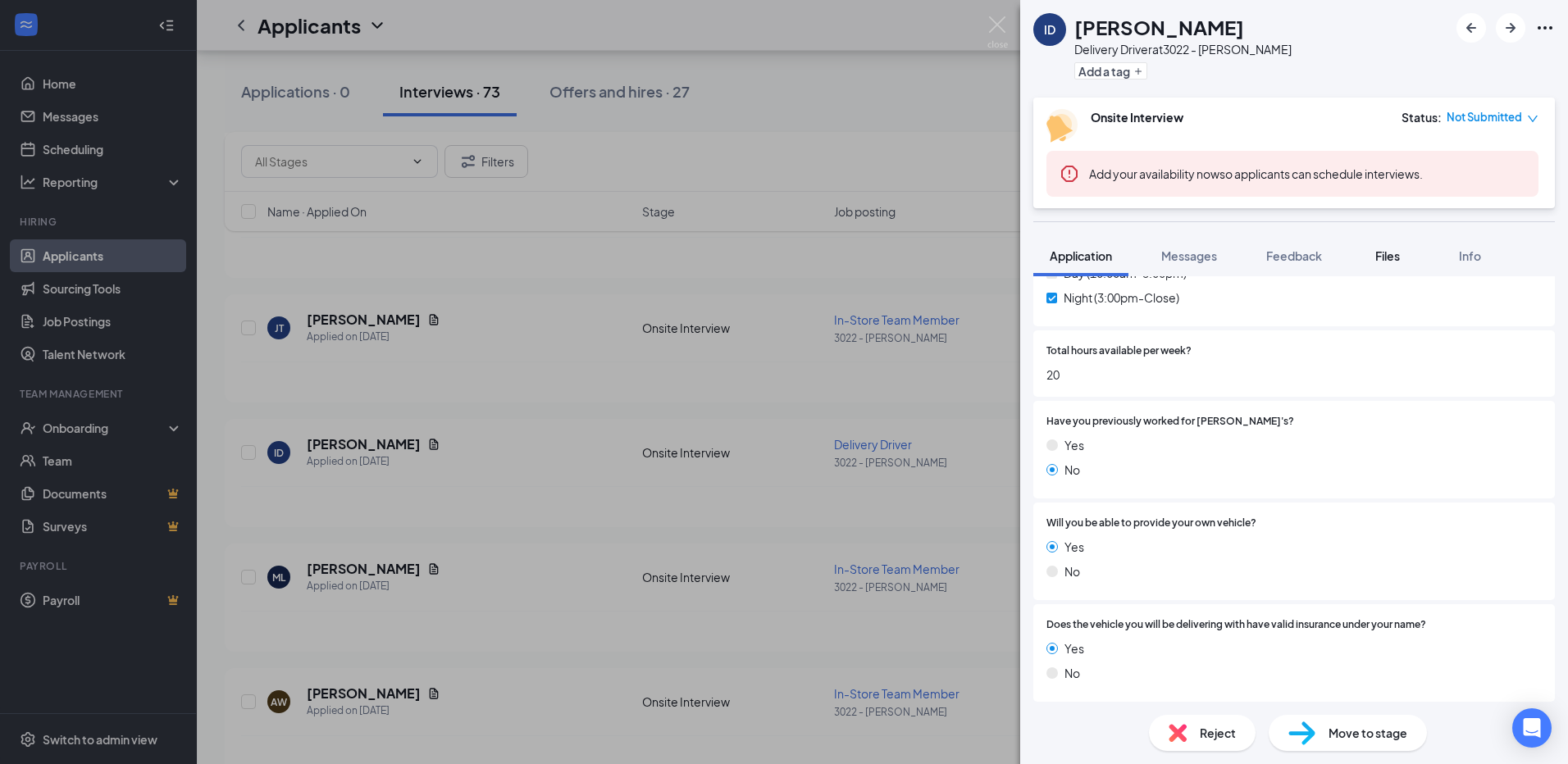
click at [1398, 265] on button "Files" at bounding box center [1387, 256] width 66 height 41
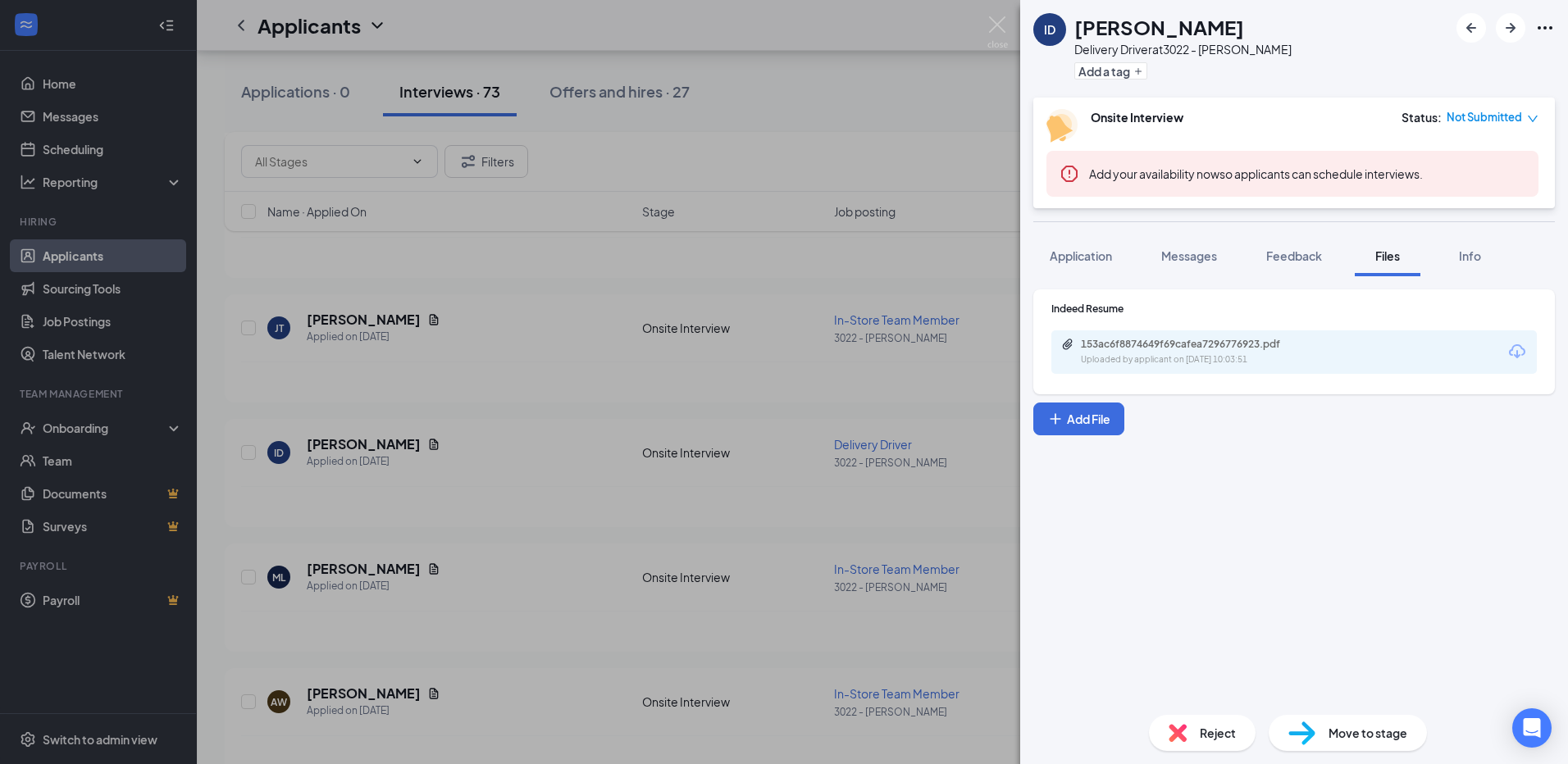
click at [1298, 349] on div "153ac6f8874649f69cafea7296776923.pdf" at bounding box center [1195, 345] width 230 height 13
click at [1001, 28] on img at bounding box center [997, 32] width 21 height 32
click at [427, 567] on icon "Document" at bounding box center [433, 569] width 13 height 13
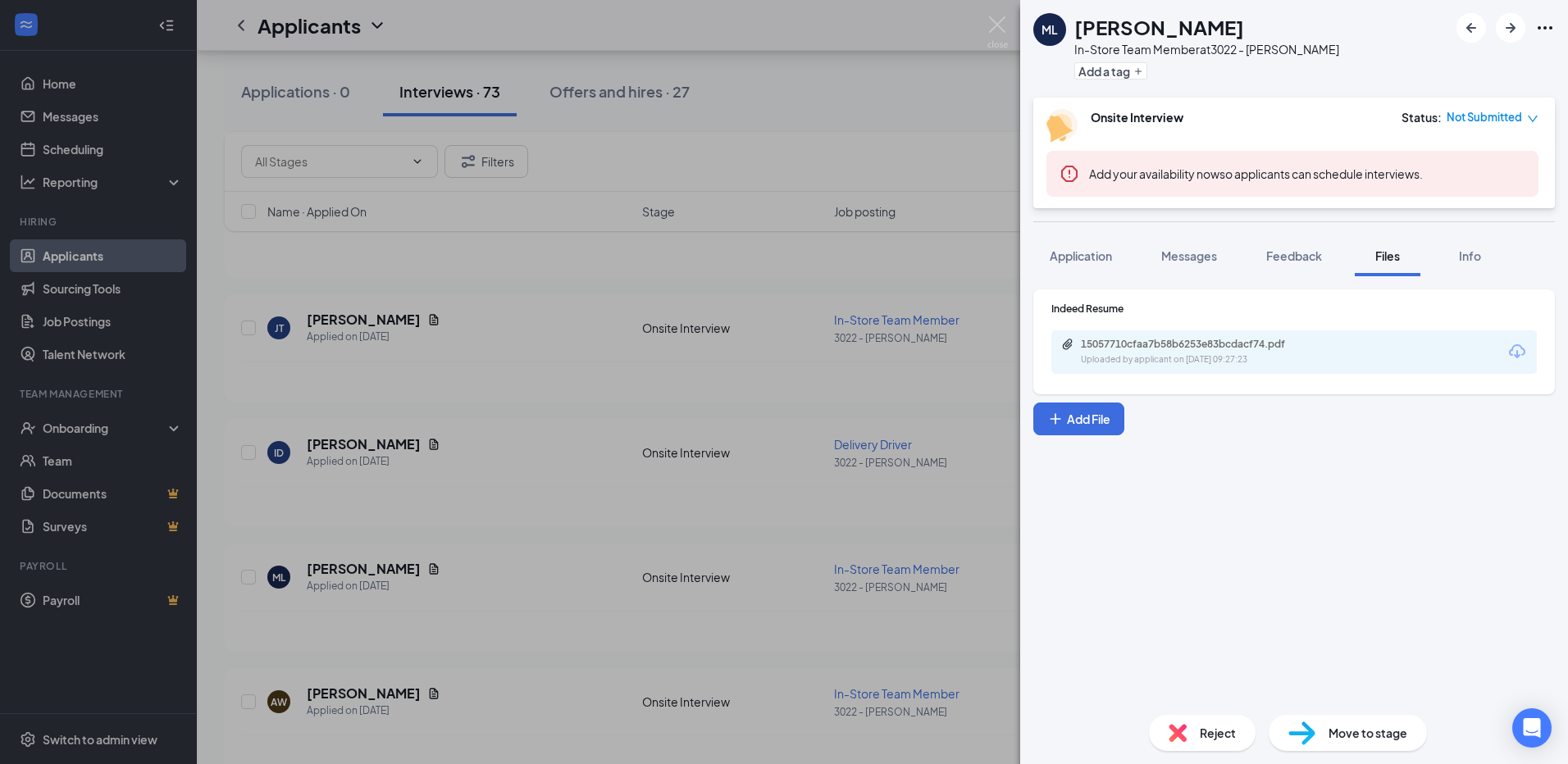
click at [1156, 353] on div "15057710cfaa7b58b6253e83bcdacf74.pdf Uploaded by applicant on [DATE] 09:27:23" at bounding box center [1194, 352] width 266 height 29
